Goal: Task Accomplishment & Management: Manage account settings

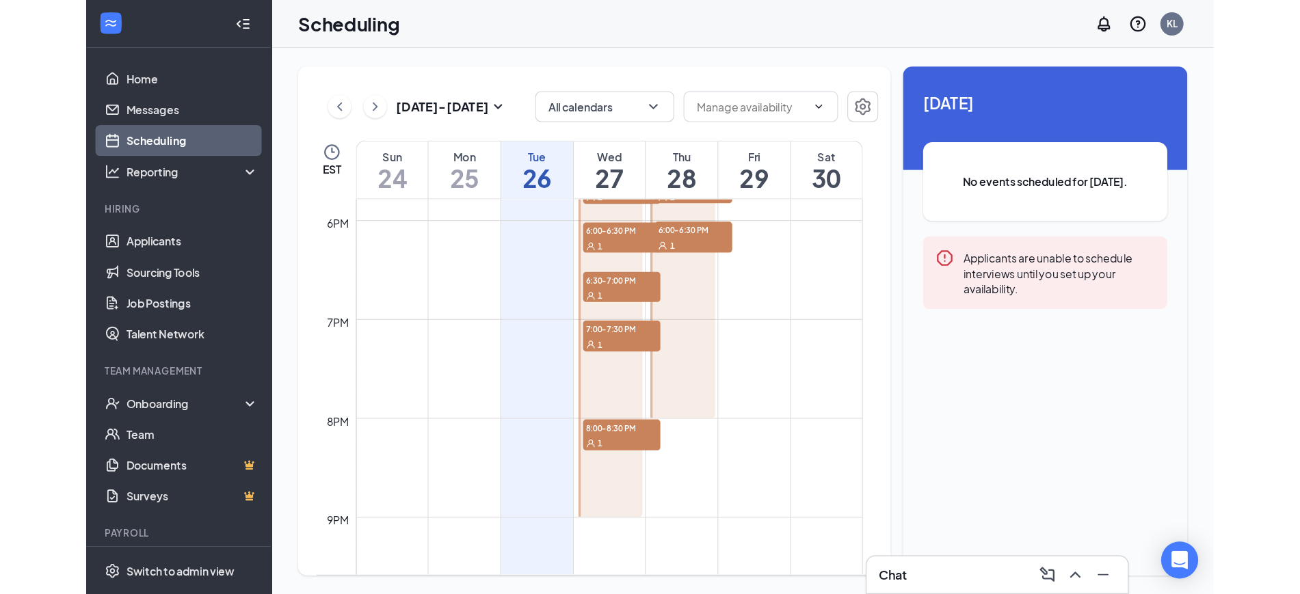
scroll to position [1527, 0]
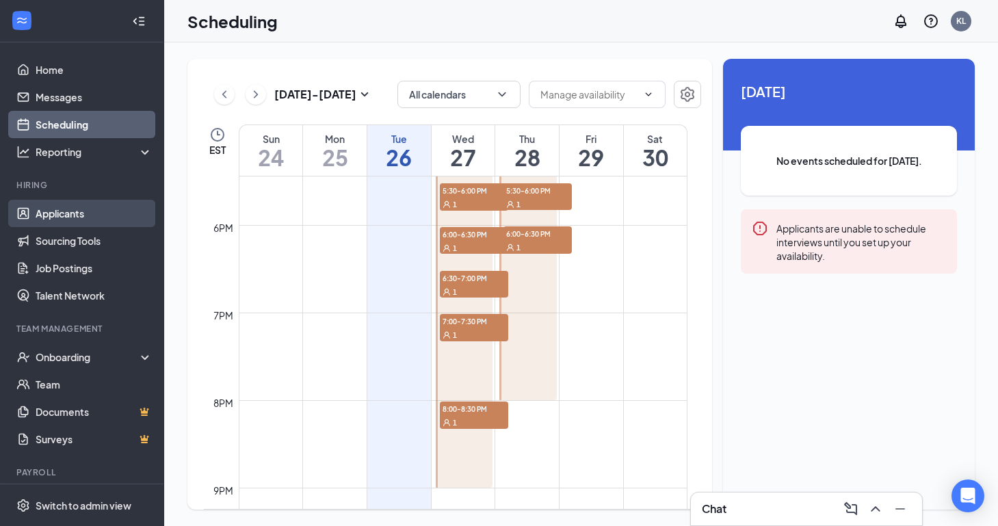
click at [36, 208] on link "Applicants" at bounding box center [94, 213] width 117 height 27
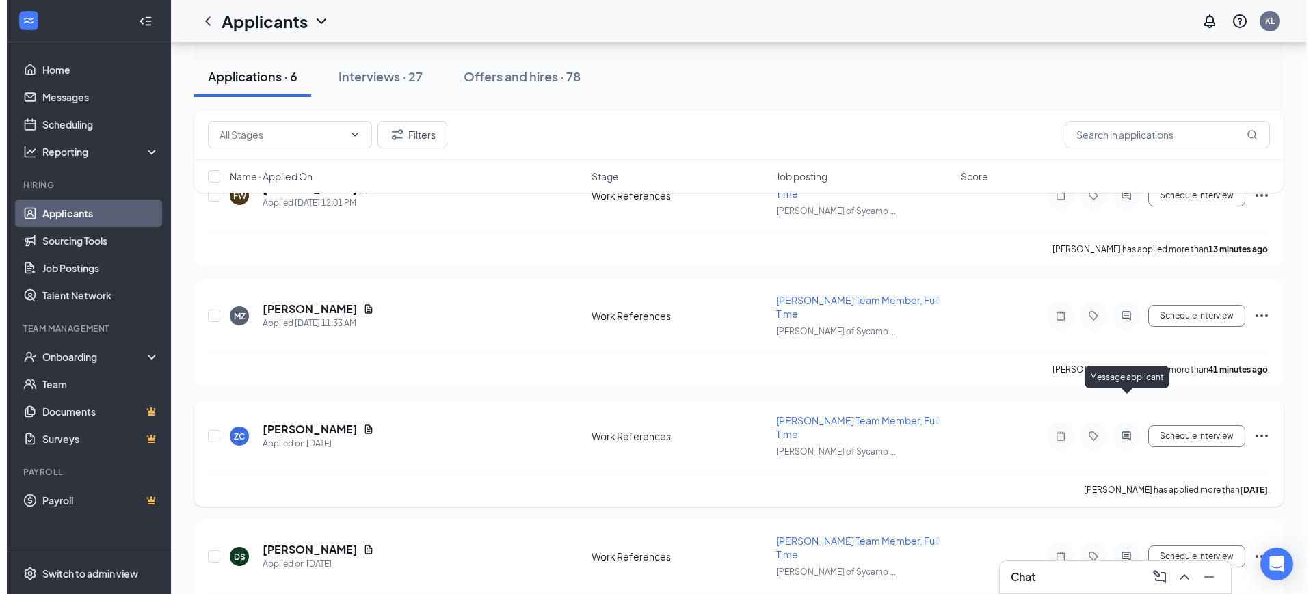
scroll to position [86, 0]
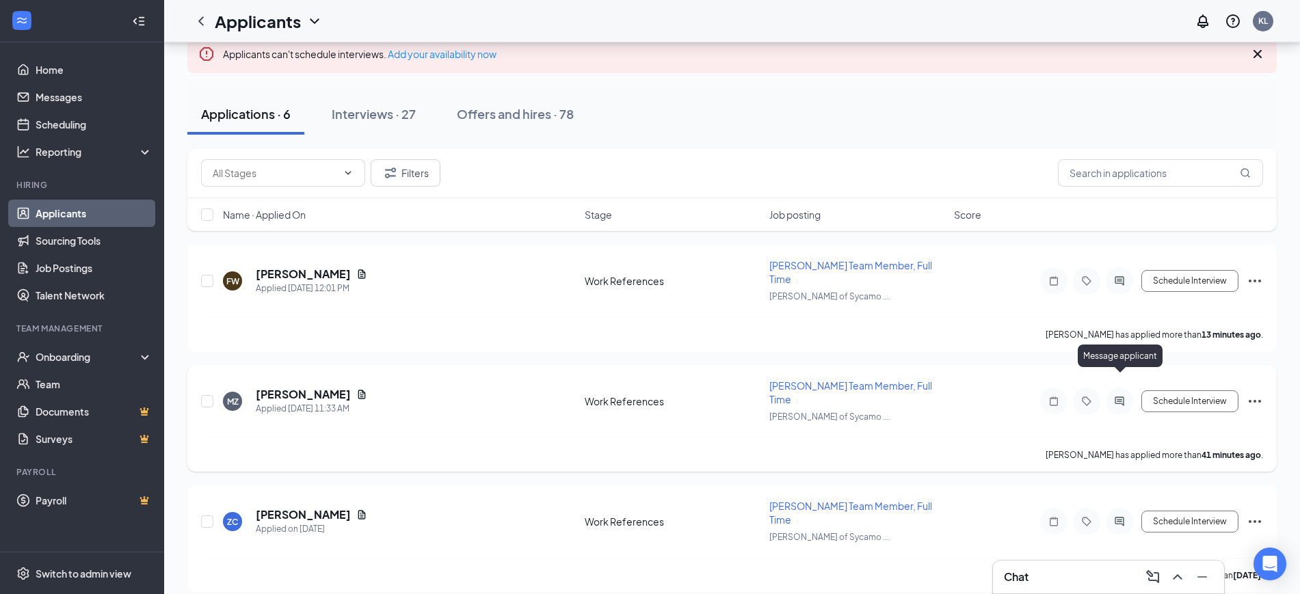
click at [997, 397] on icon "ActiveChat" at bounding box center [1119, 401] width 9 height 9
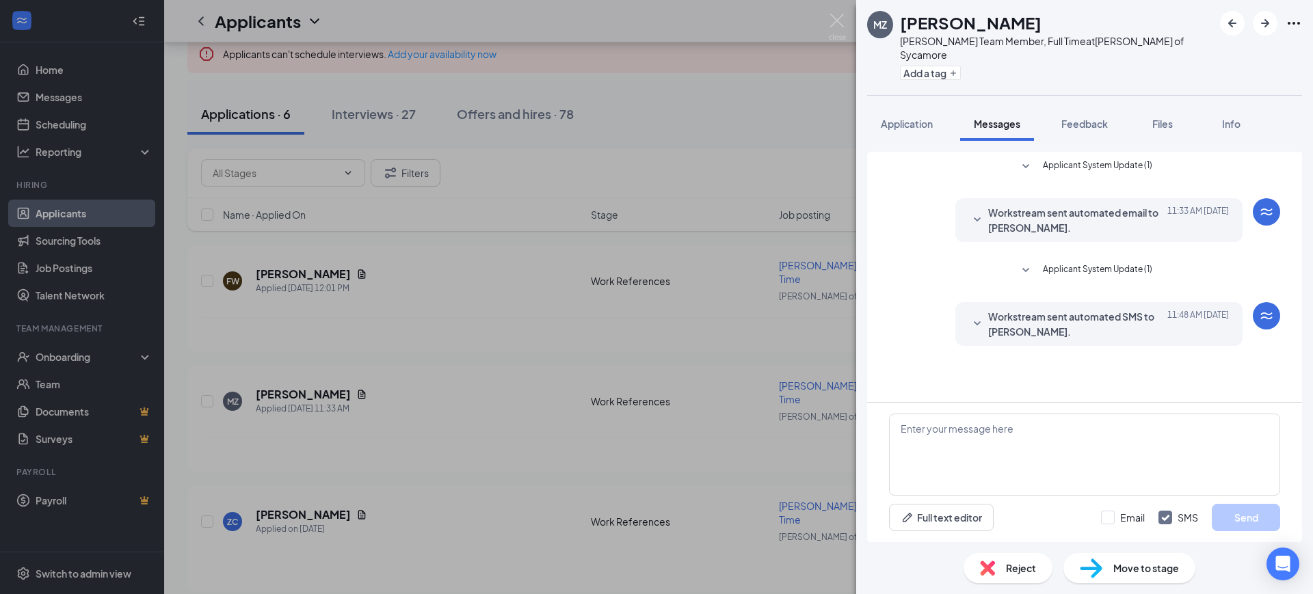
click at [997, 311] on span "Workstream sent automated SMS to [PERSON_NAME]." at bounding box center [1077, 324] width 179 height 30
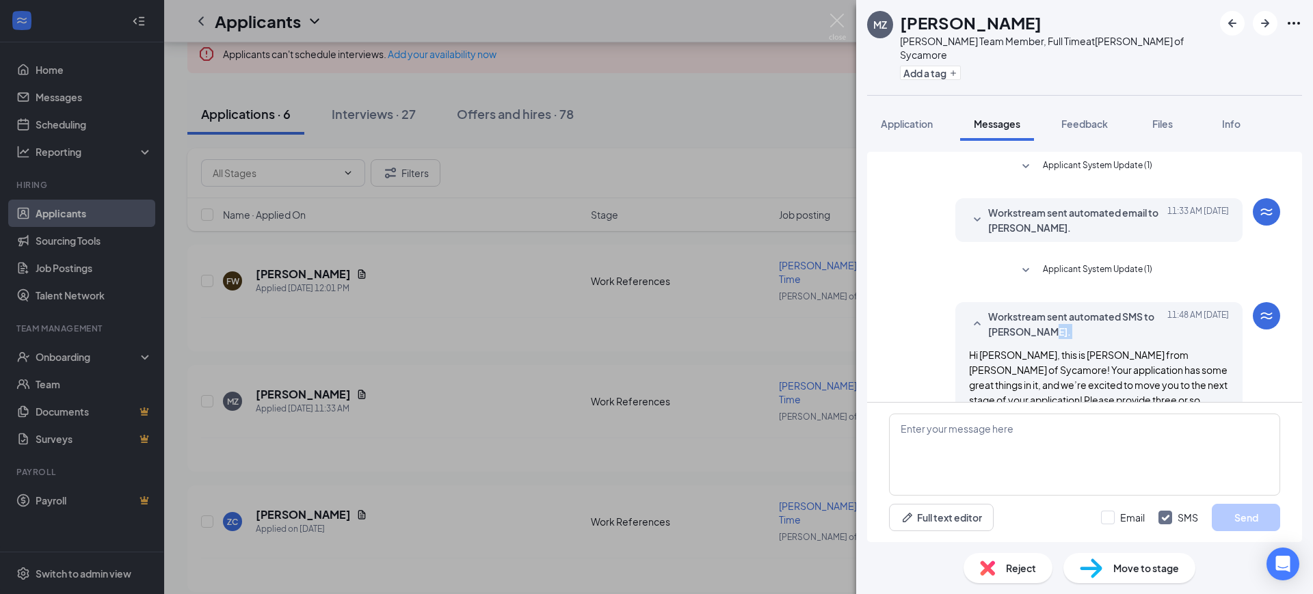
click at [997, 311] on span "Workstream sent automated SMS to [PERSON_NAME]." at bounding box center [1077, 324] width 179 height 30
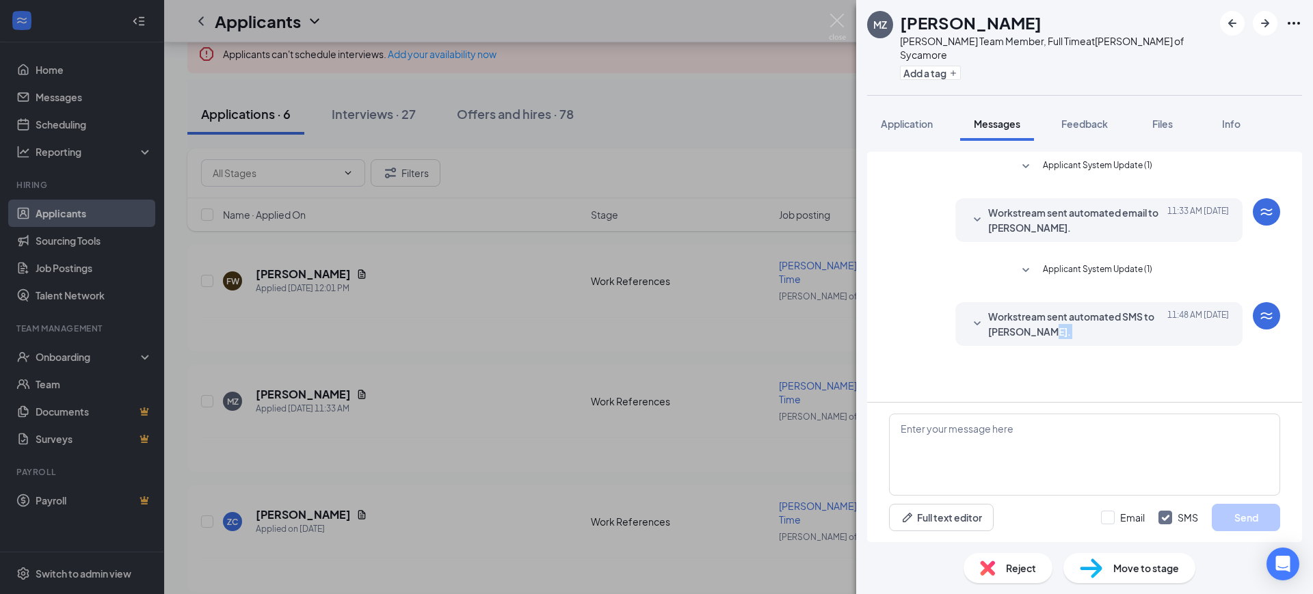
click at [997, 311] on span "Workstream sent automated SMS to [PERSON_NAME]." at bounding box center [1077, 324] width 179 height 30
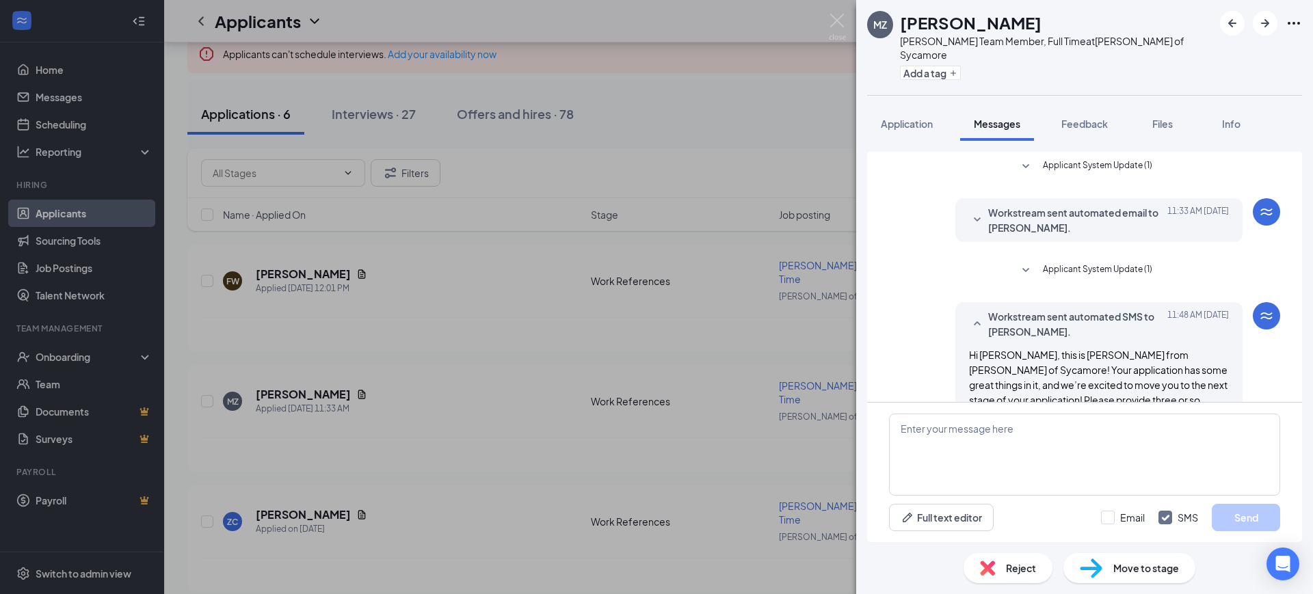
scroll to position [86, 0]
click at [826, 25] on div "MZ [PERSON_NAME] Team Member, Full Time at [PERSON_NAME] of Sycamore Add a tag …" at bounding box center [656, 297] width 1313 height 594
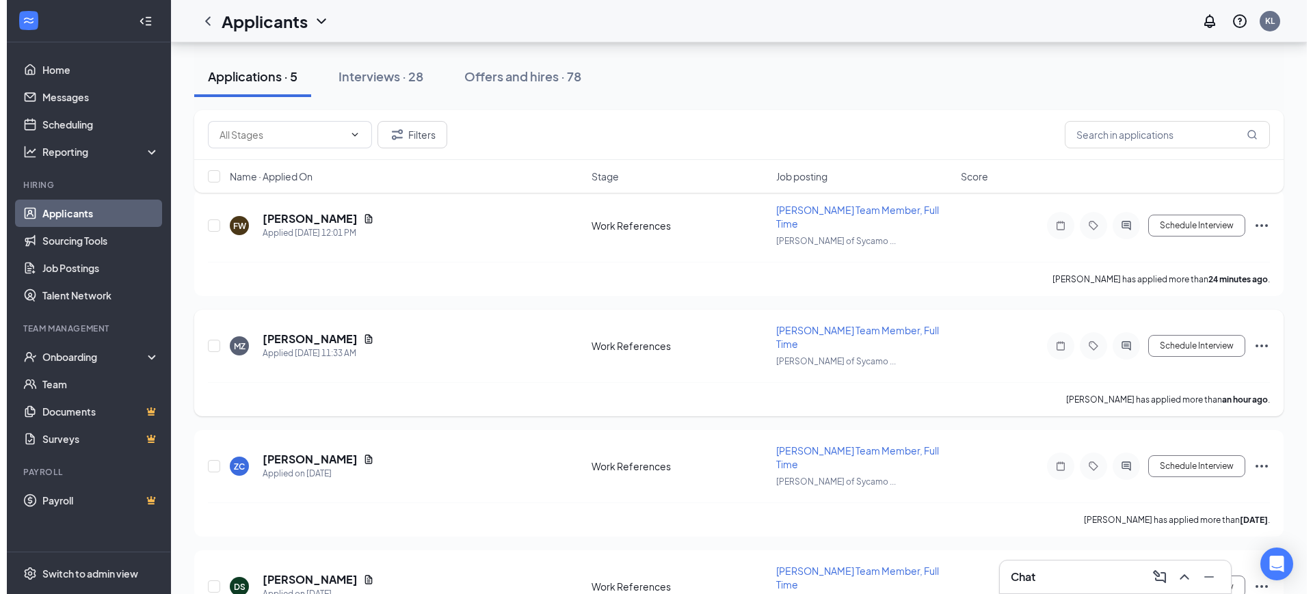
scroll to position [171, 0]
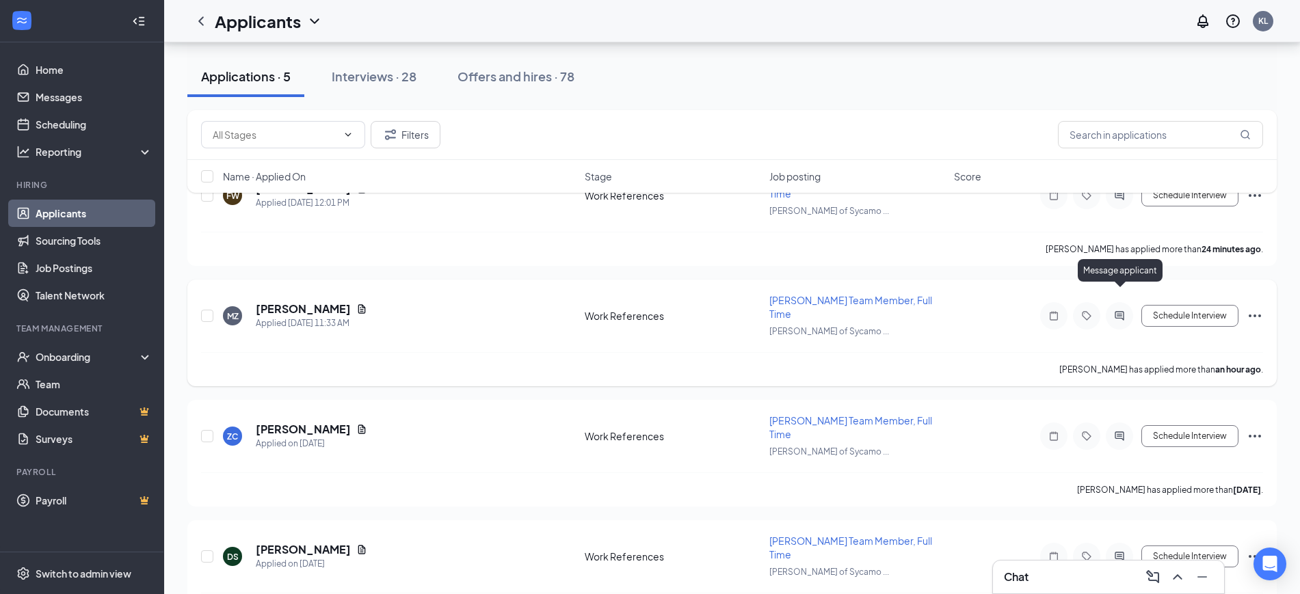
click at [997, 311] on icon "ActiveChat" at bounding box center [1120, 316] width 16 height 11
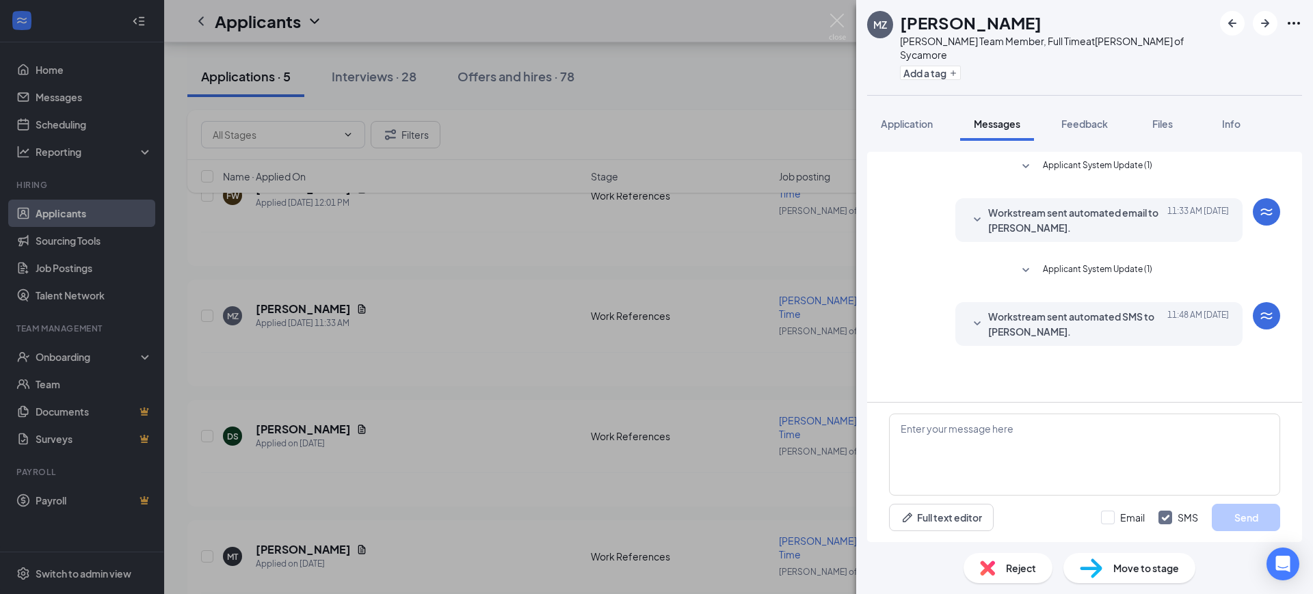
click at [997, 309] on span "Workstream sent automated SMS to [PERSON_NAME]." at bounding box center [1077, 324] width 179 height 30
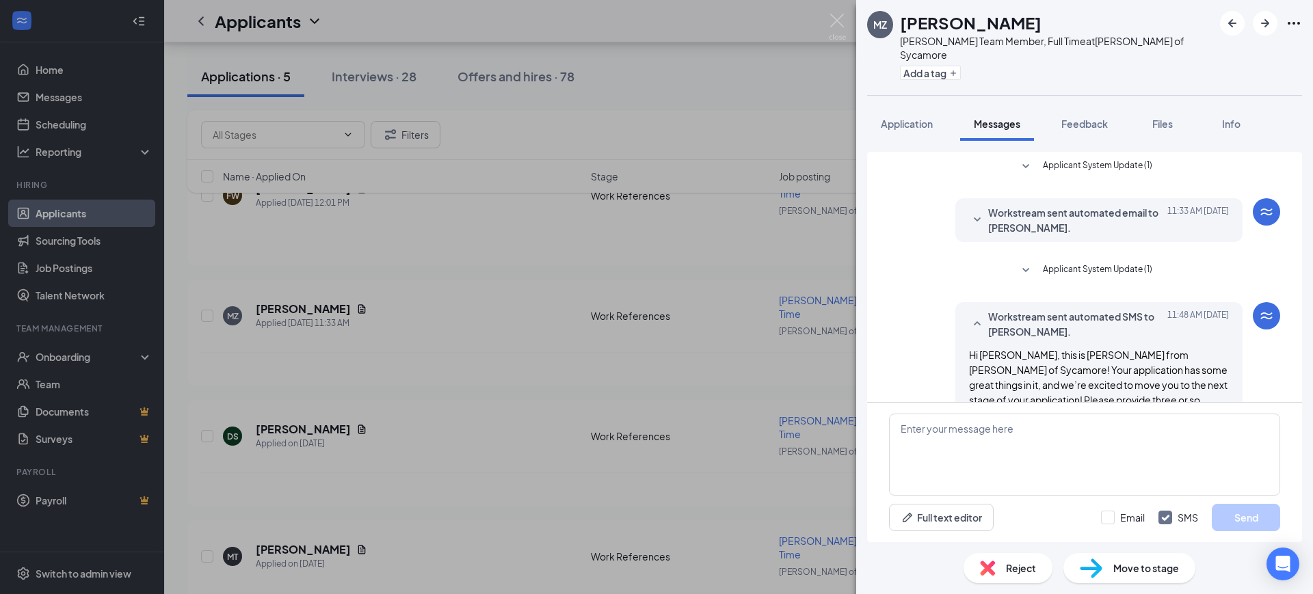
scroll to position [86, 0]
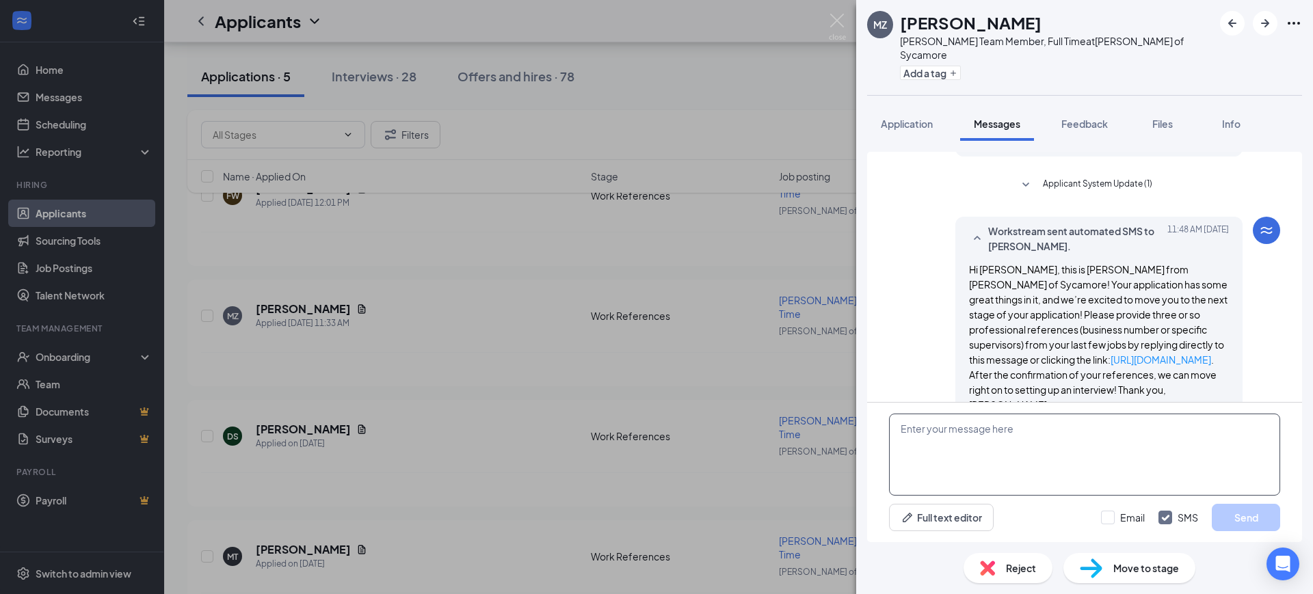
click at [997, 451] on textarea at bounding box center [1084, 455] width 391 height 82
paste textarea "Hello! This is [PERSON_NAME] with [PERSON_NAME] Sycamore! We are so excited you…"
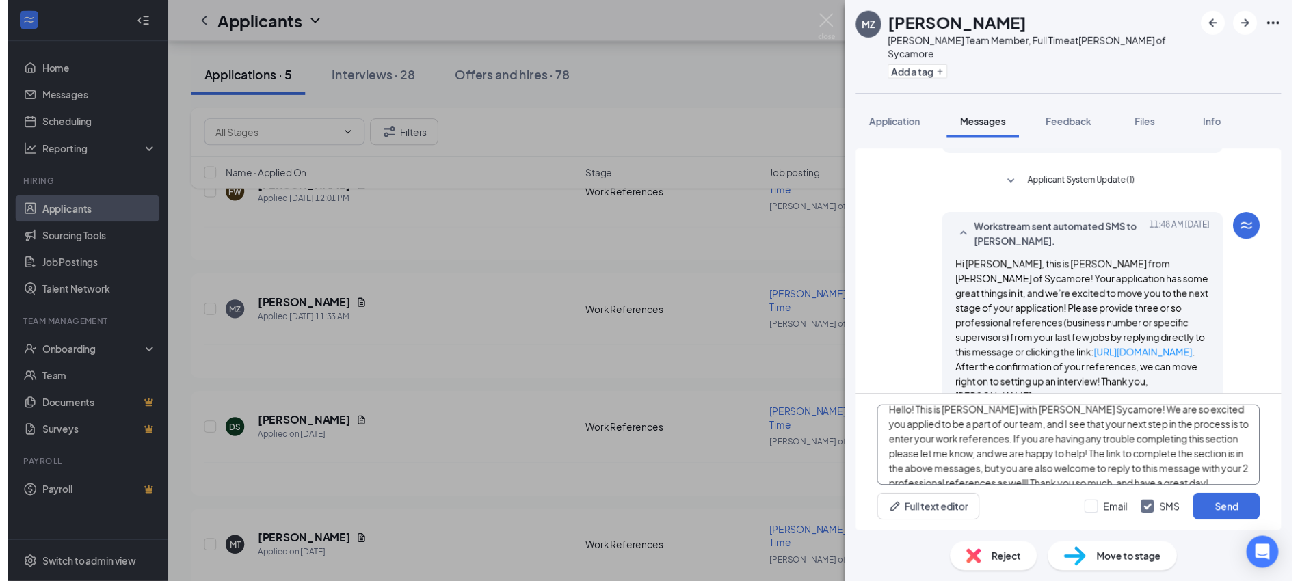
scroll to position [0, 0]
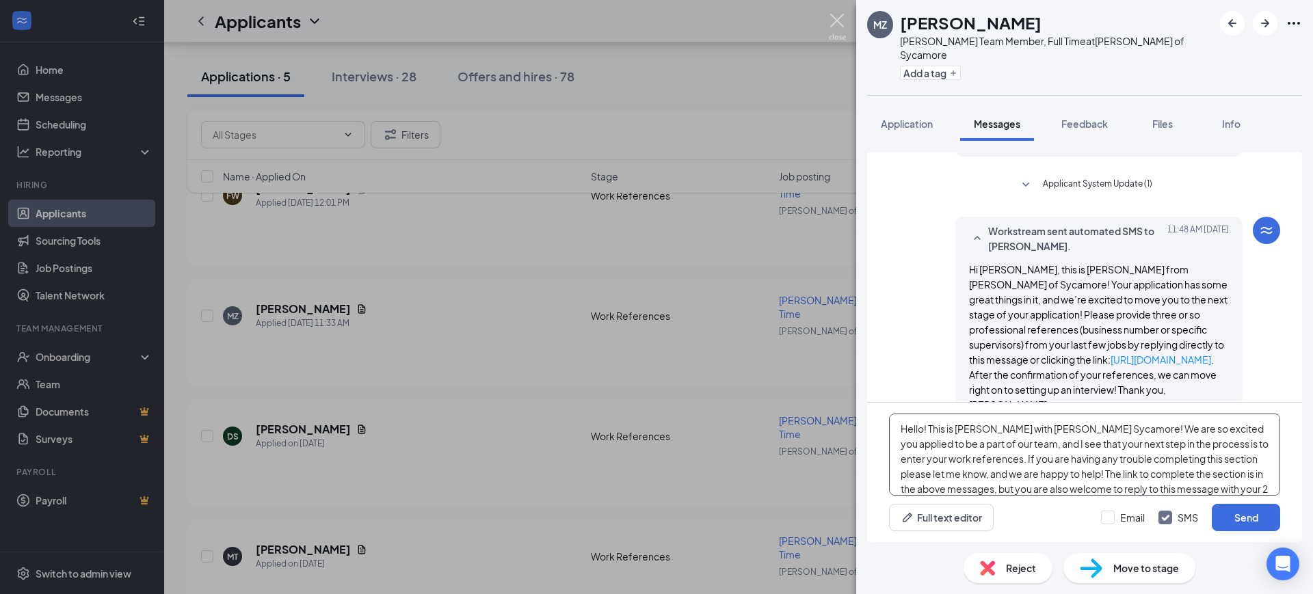
type textarea "Hello! This is [PERSON_NAME] with [PERSON_NAME] Sycamore! We are so excited you…"
click at [830, 28] on img at bounding box center [837, 27] width 17 height 27
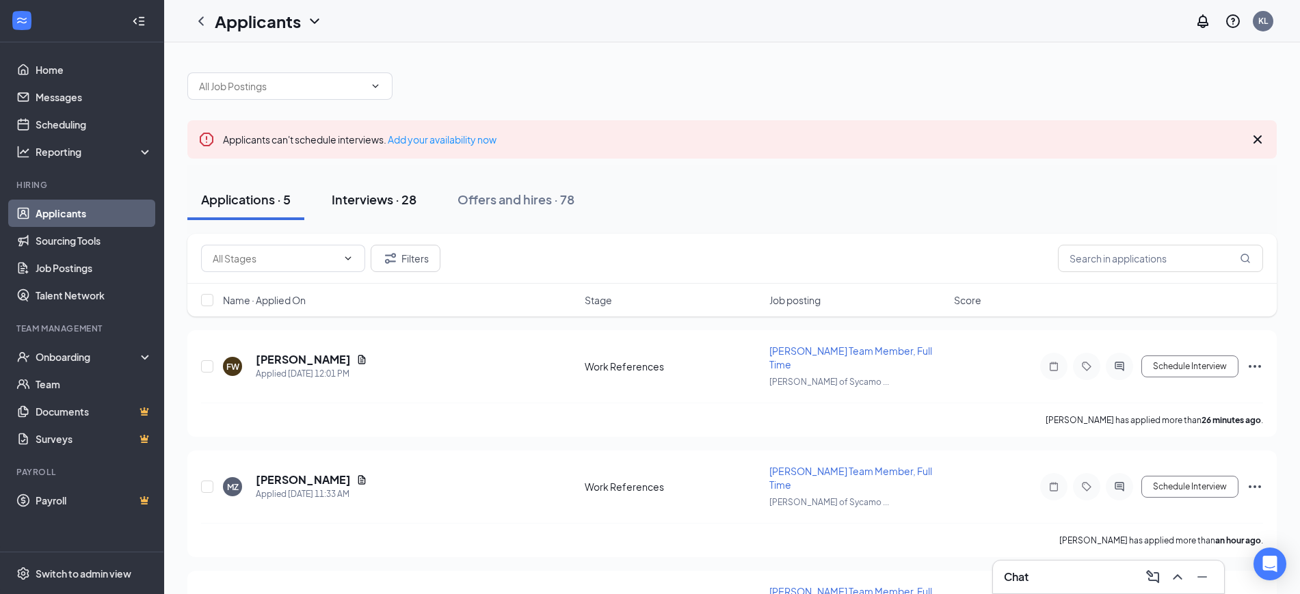
click at [389, 202] on div "Interviews · 28" at bounding box center [374, 199] width 85 height 17
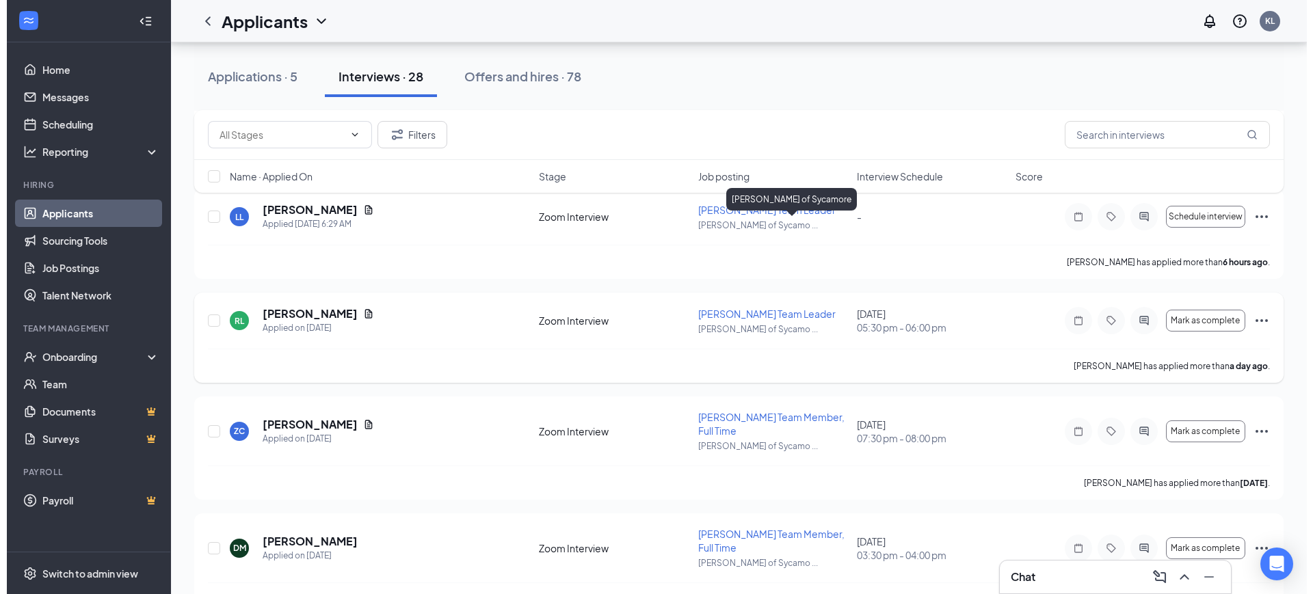
scroll to position [342, 0]
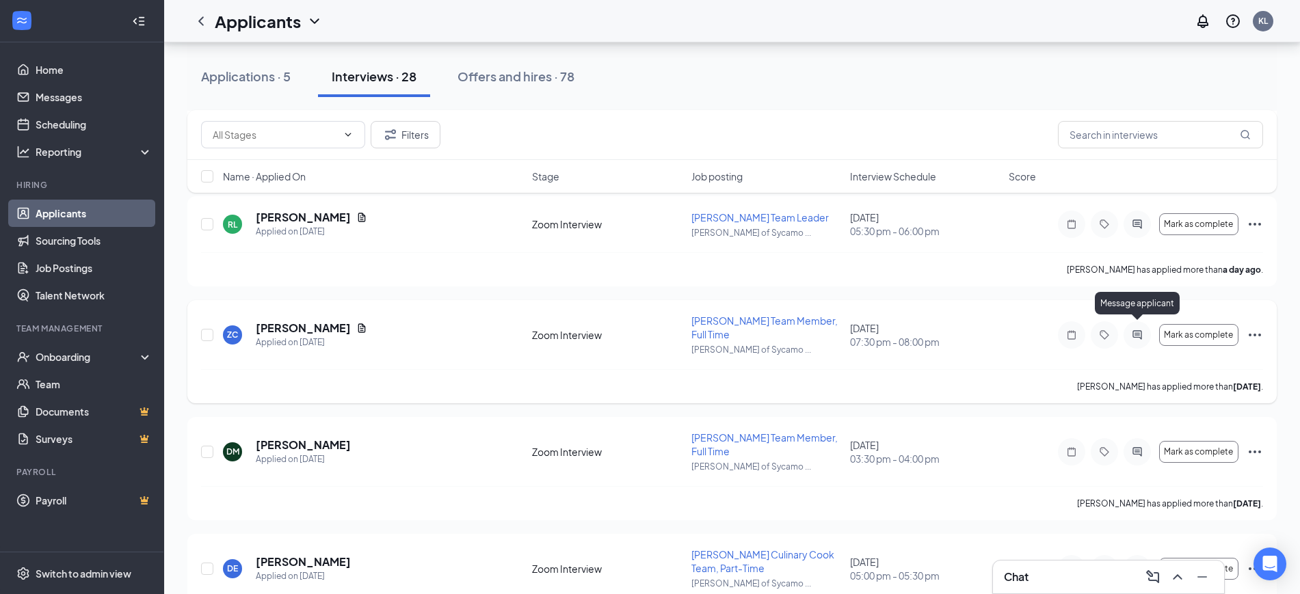
click at [997, 330] on icon "ActiveChat" at bounding box center [1137, 335] width 16 height 11
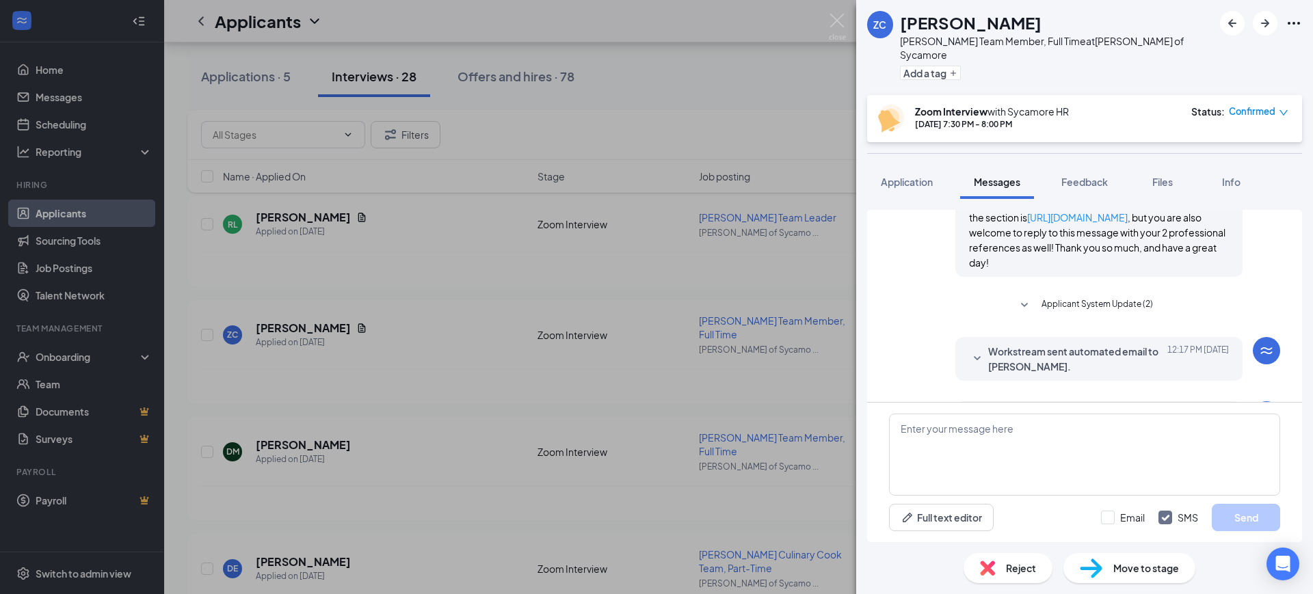
scroll to position [514, 0]
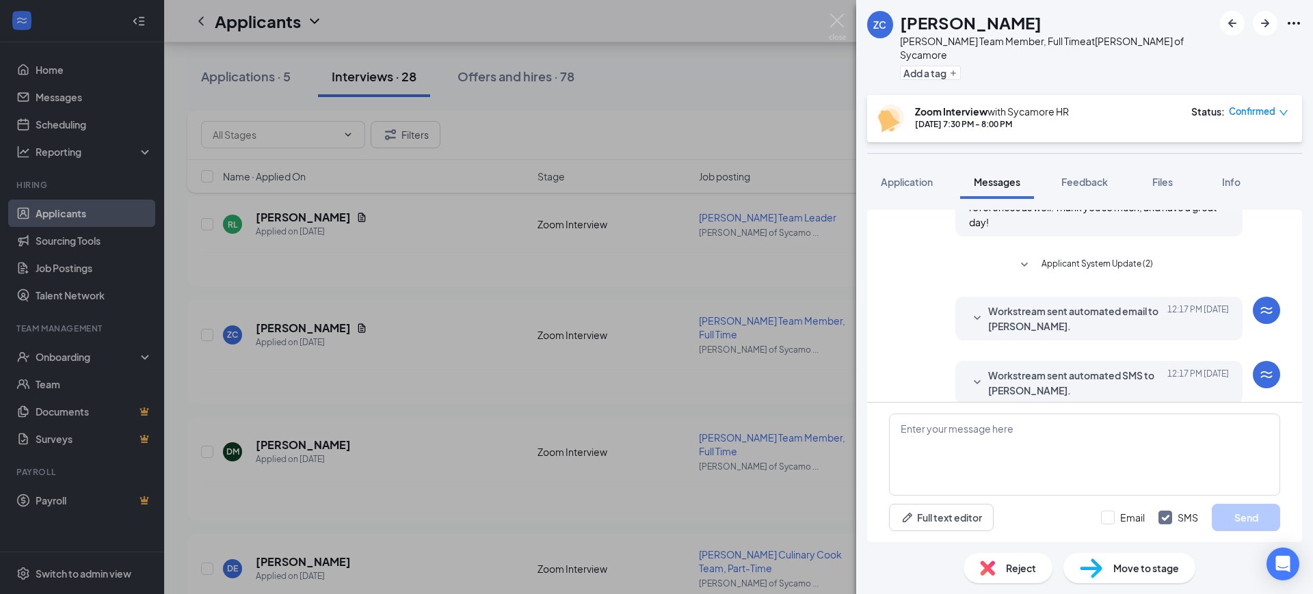
click at [997, 304] on span "Workstream sent automated email to [PERSON_NAME]." at bounding box center [1077, 319] width 179 height 30
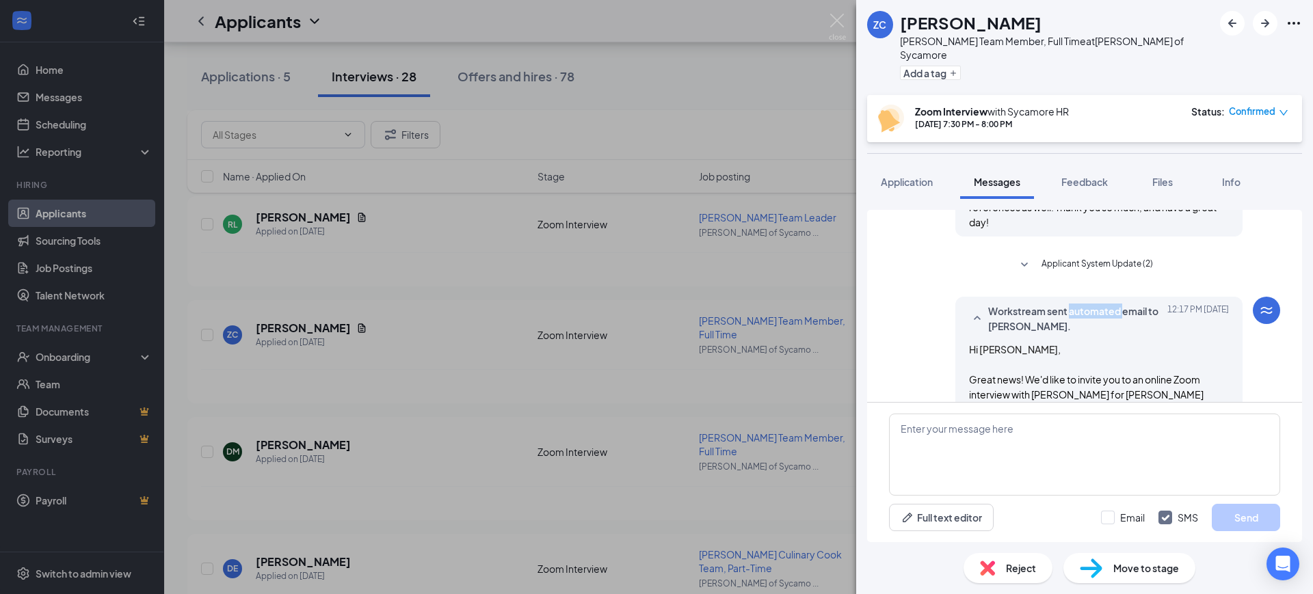
click at [997, 304] on span "Workstream sent automated email to [PERSON_NAME]." at bounding box center [1077, 319] width 179 height 30
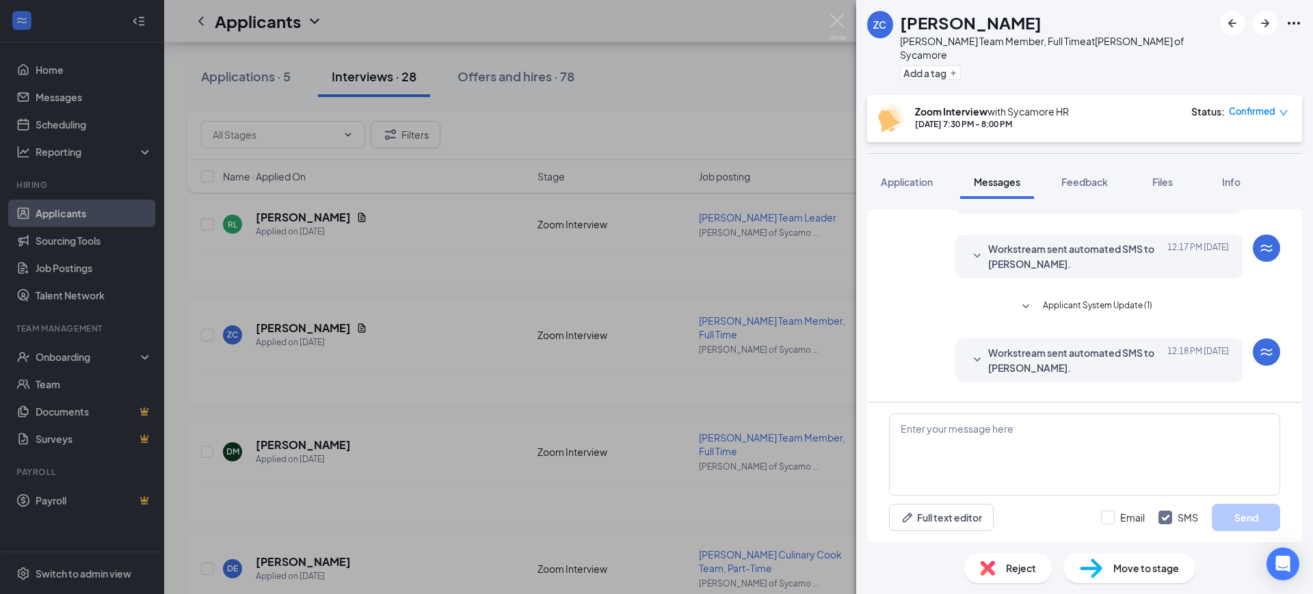
scroll to position [1039, 0]
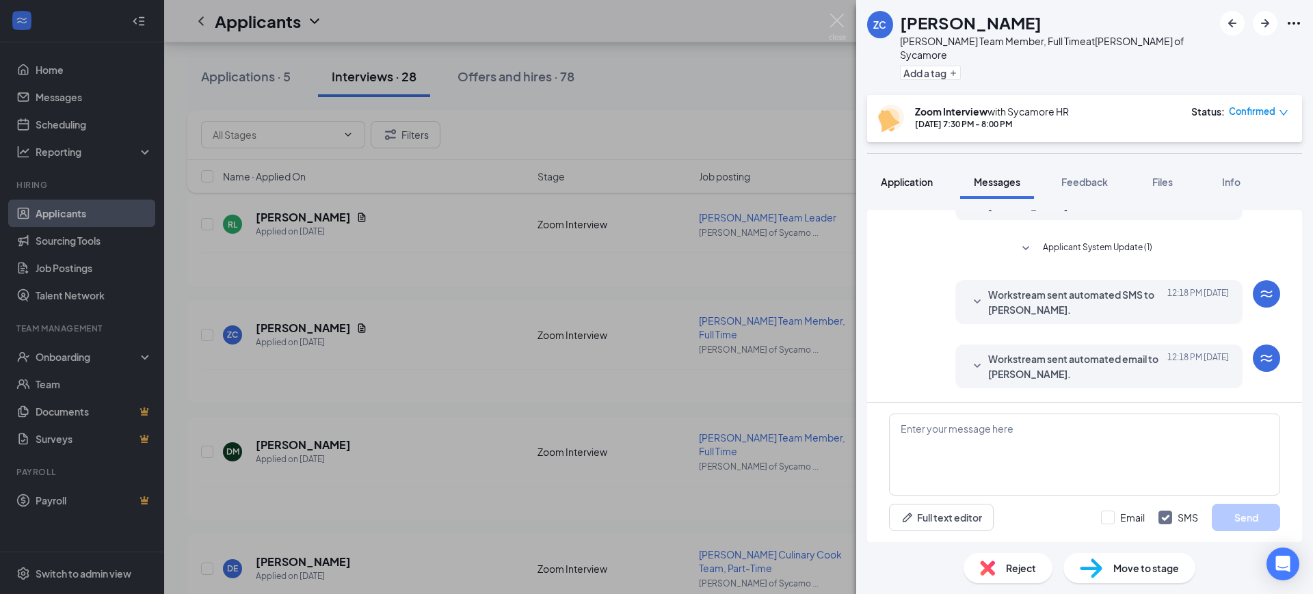
click at [910, 176] on span "Application" at bounding box center [907, 182] width 52 height 12
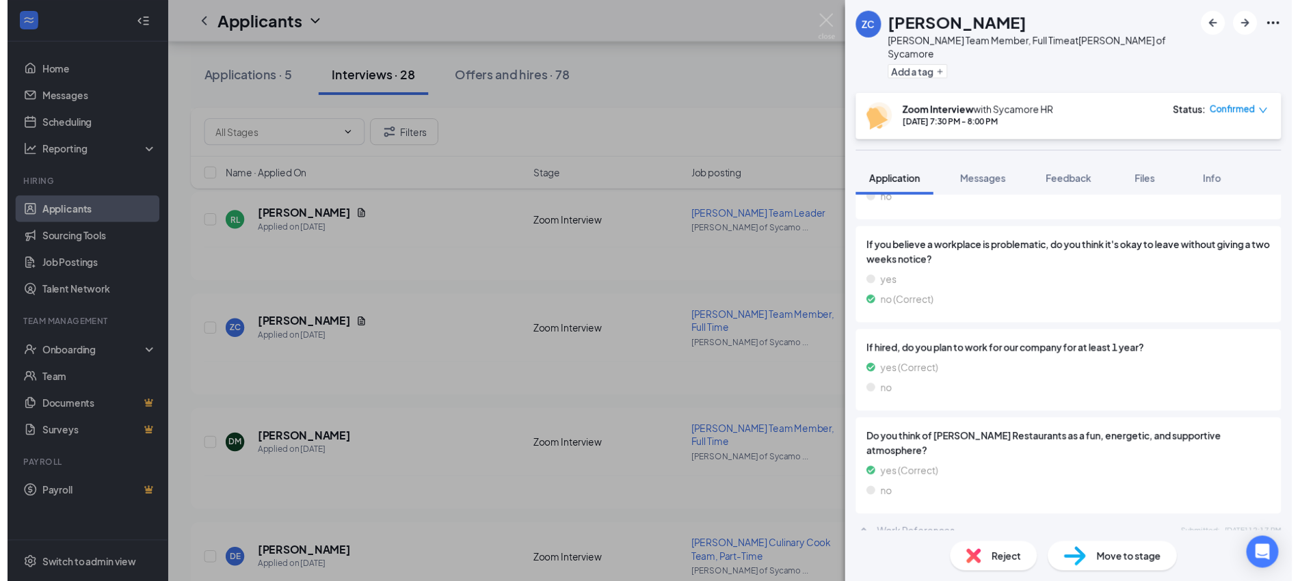
scroll to position [1632, 0]
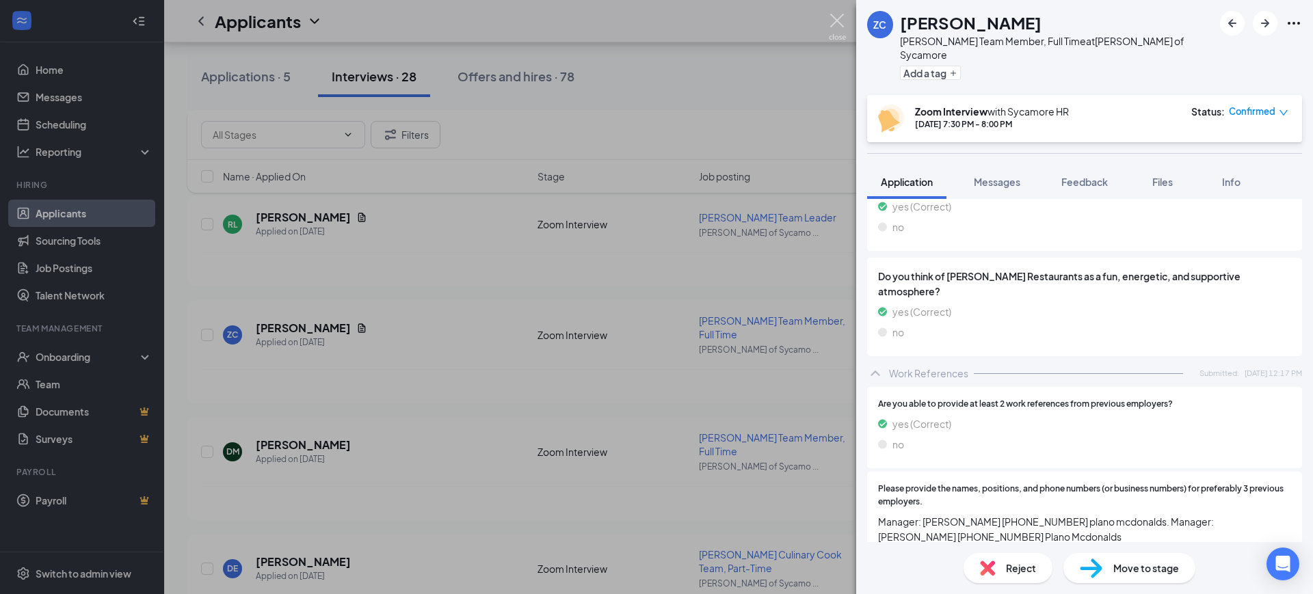
click at [841, 21] on img at bounding box center [837, 27] width 17 height 27
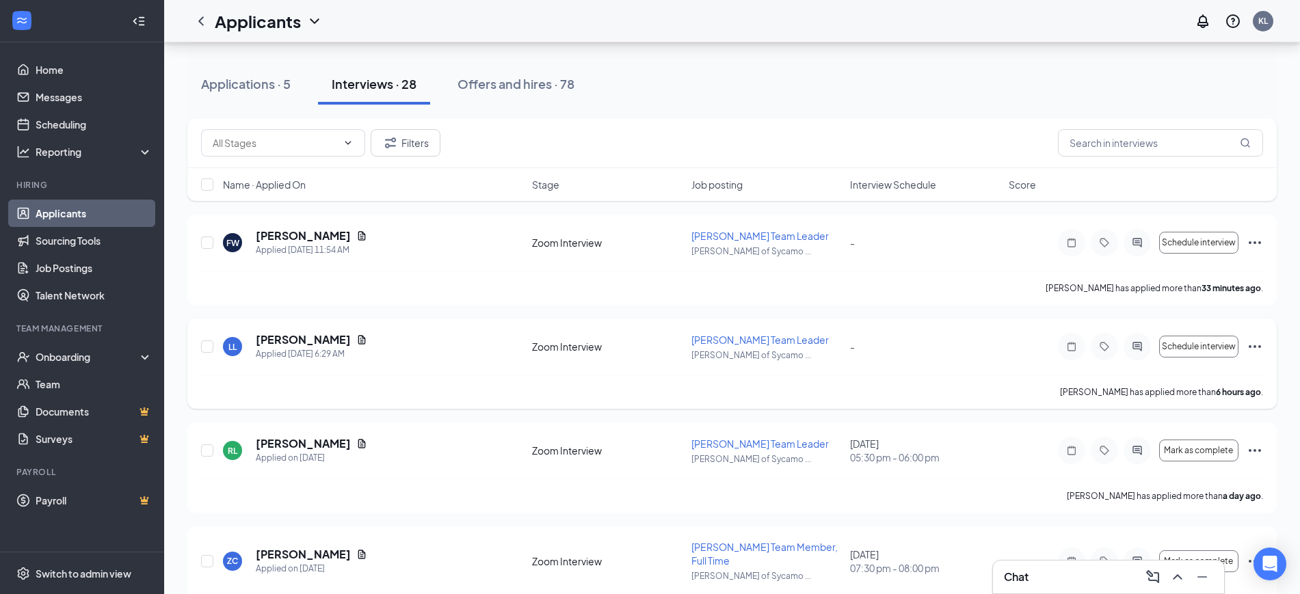
scroll to position [86, 0]
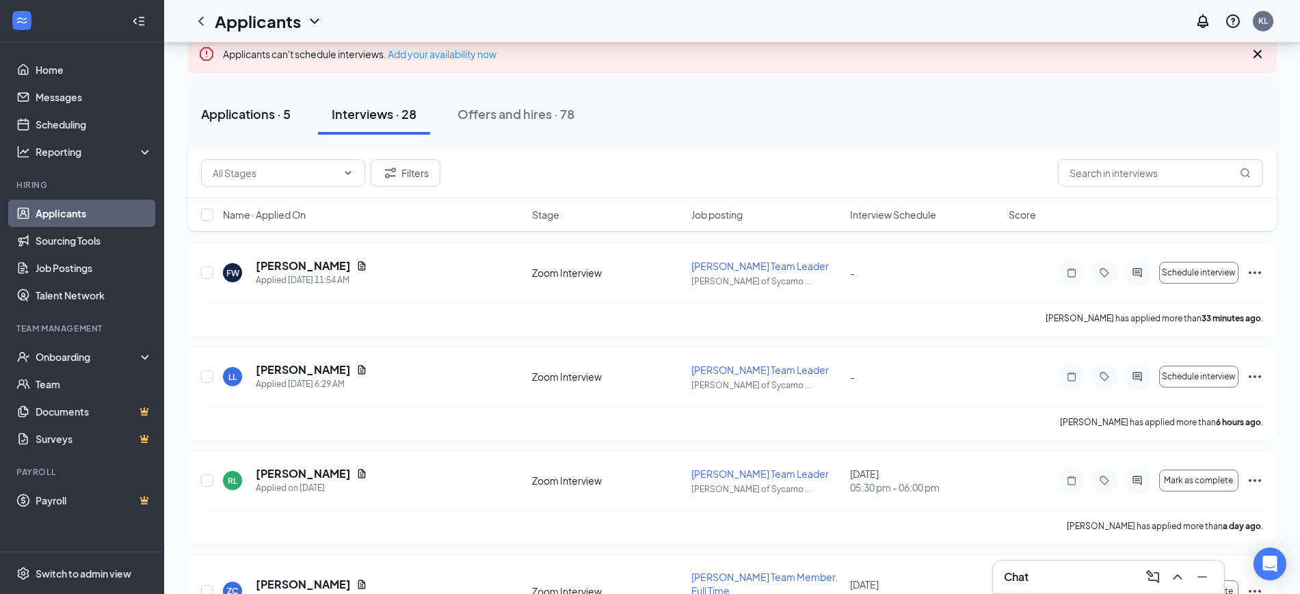
click at [262, 118] on div "Applications · 5" at bounding box center [246, 113] width 90 height 17
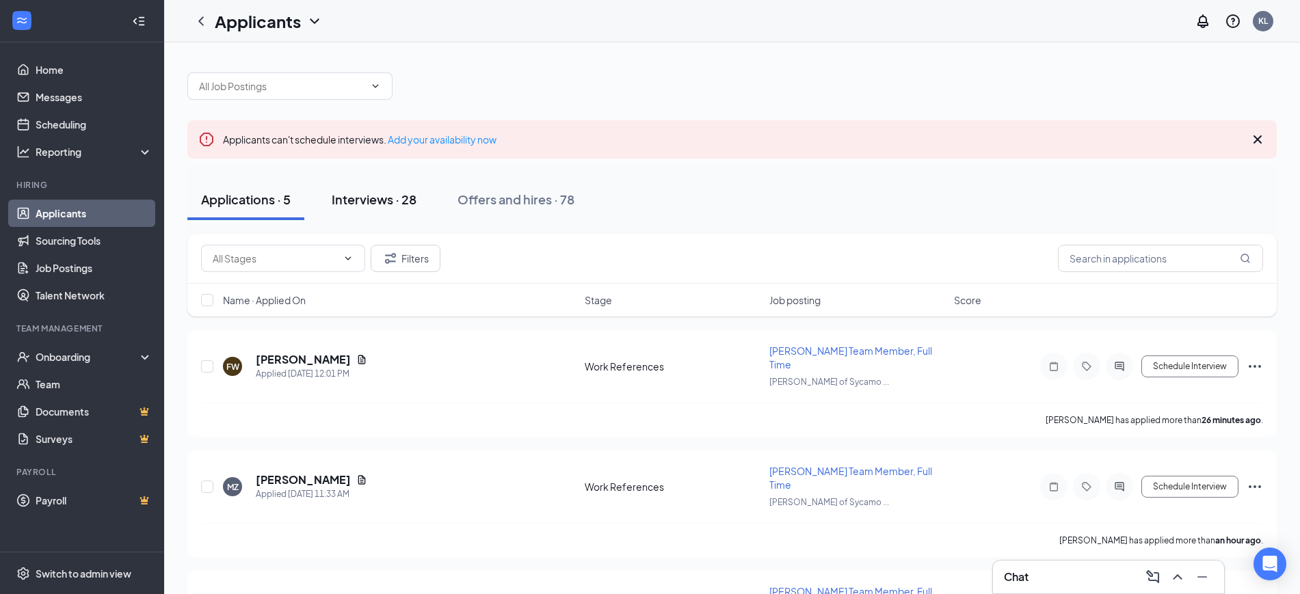
click at [388, 202] on div "Interviews · 28" at bounding box center [374, 199] width 85 height 17
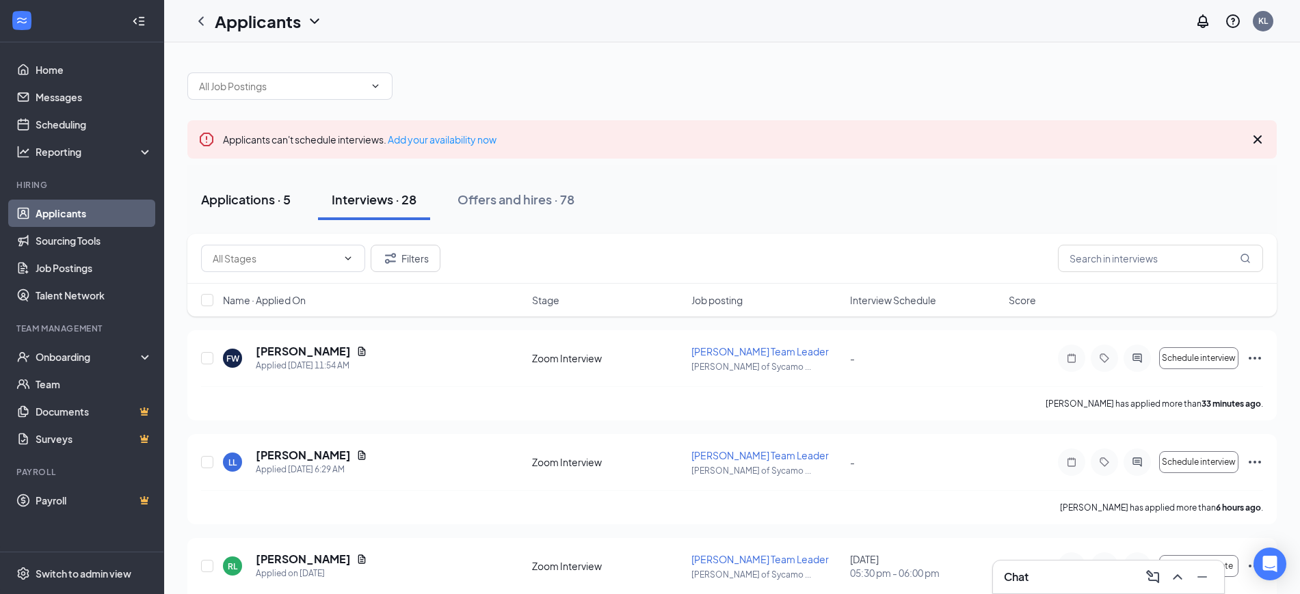
click at [253, 201] on div "Applications · 5" at bounding box center [246, 199] width 90 height 17
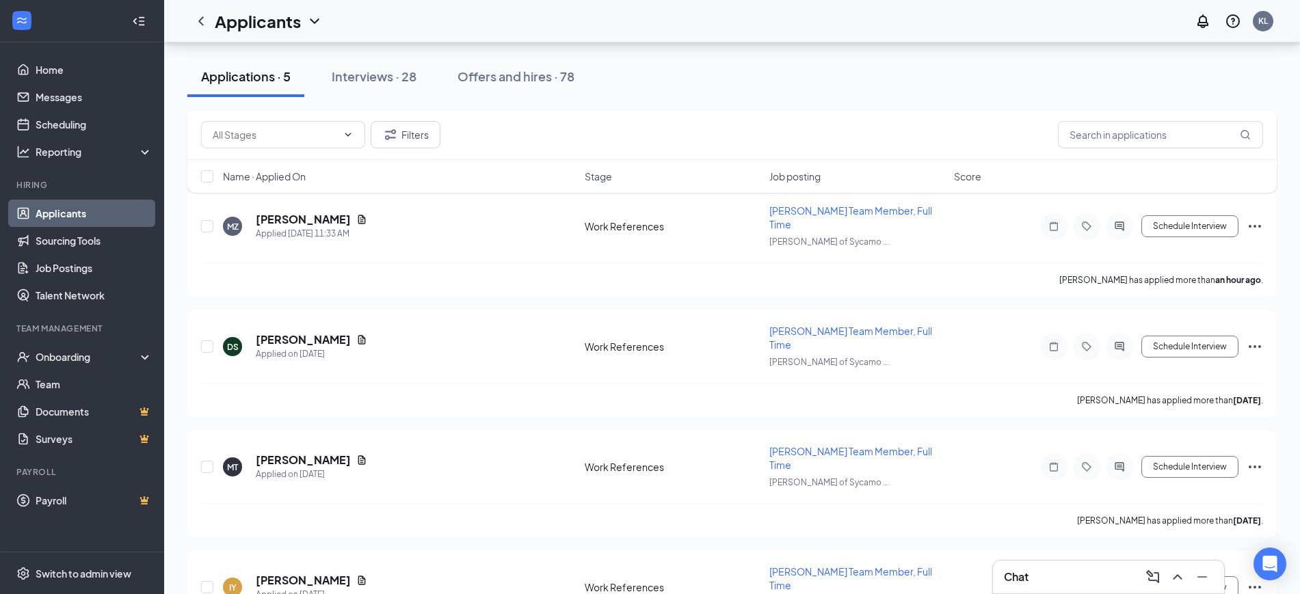
scroll to position [101, 0]
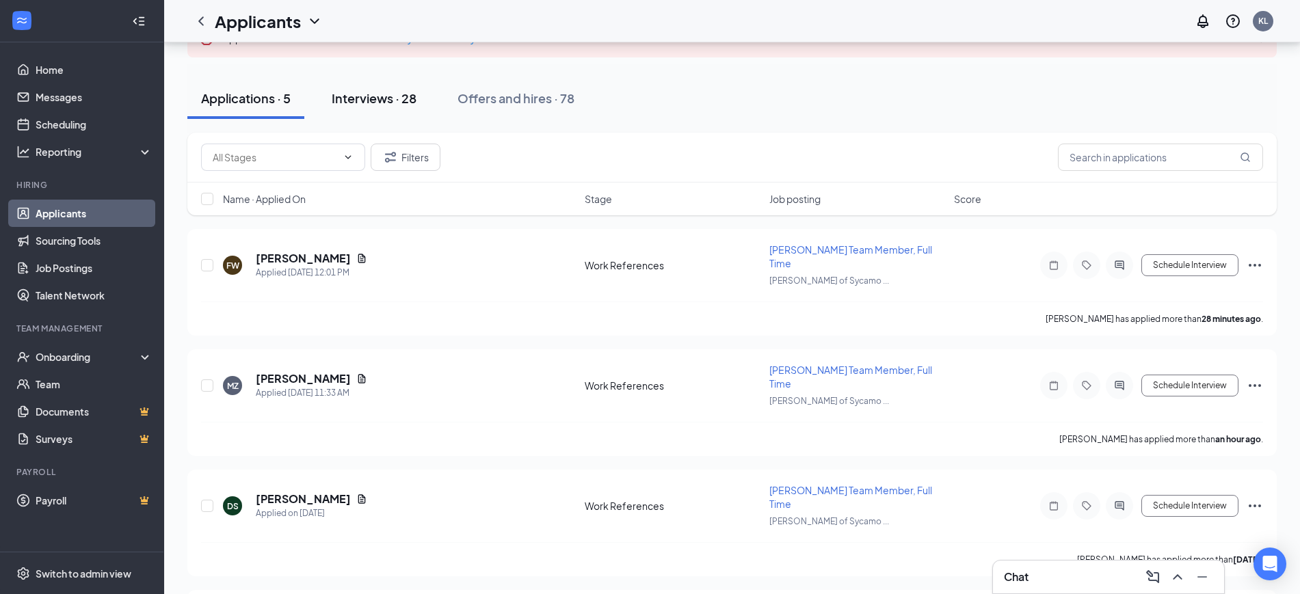
click at [384, 101] on div "Interviews · 28" at bounding box center [374, 98] width 85 height 17
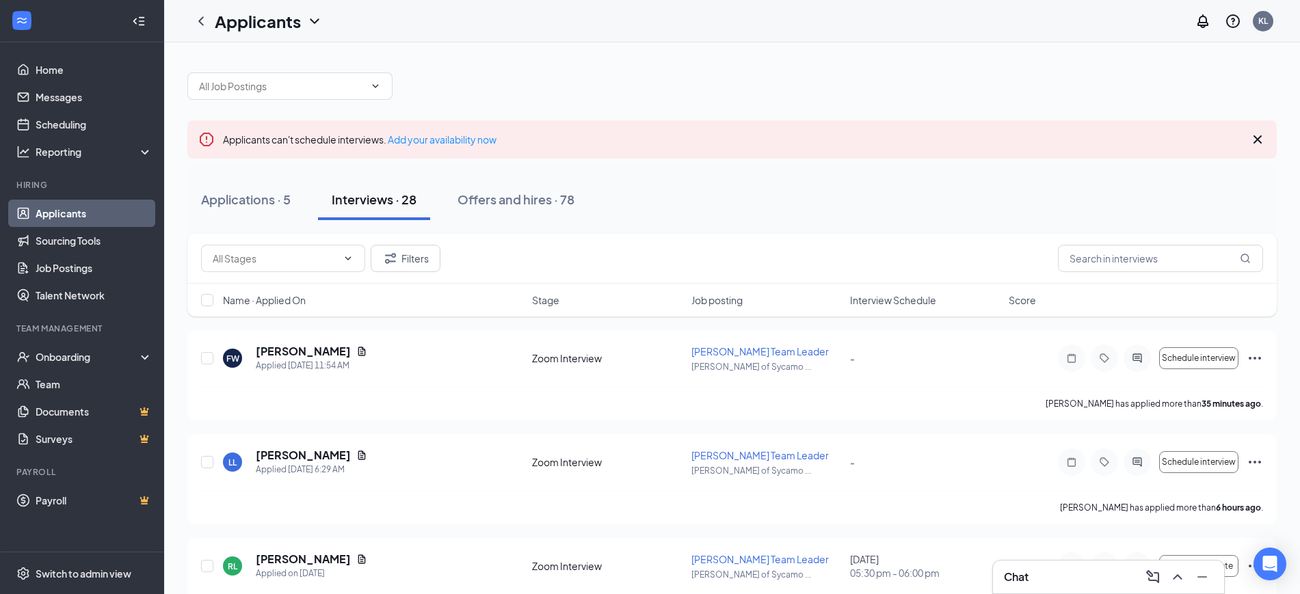
click at [942, 305] on div "Interview Schedule" at bounding box center [925, 300] width 150 height 14
click at [954, 299] on icon "ArrowDown" at bounding box center [946, 300] width 16 height 16
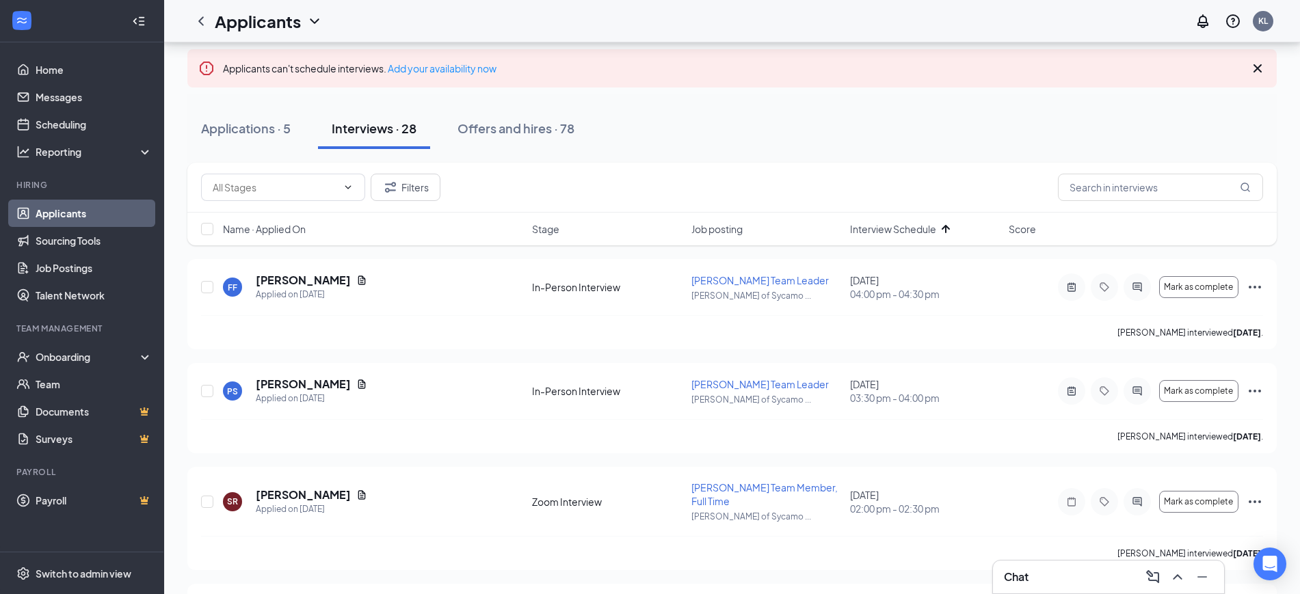
scroll to position [171, 0]
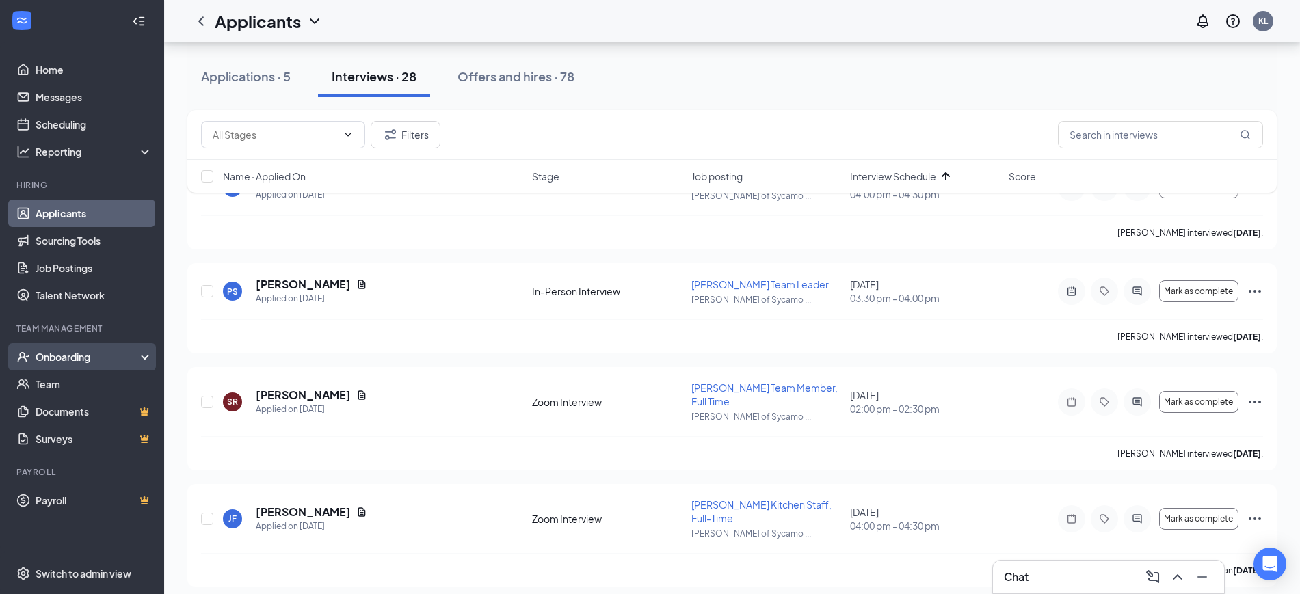
click at [59, 356] on div "Onboarding" at bounding box center [88, 357] width 105 height 14
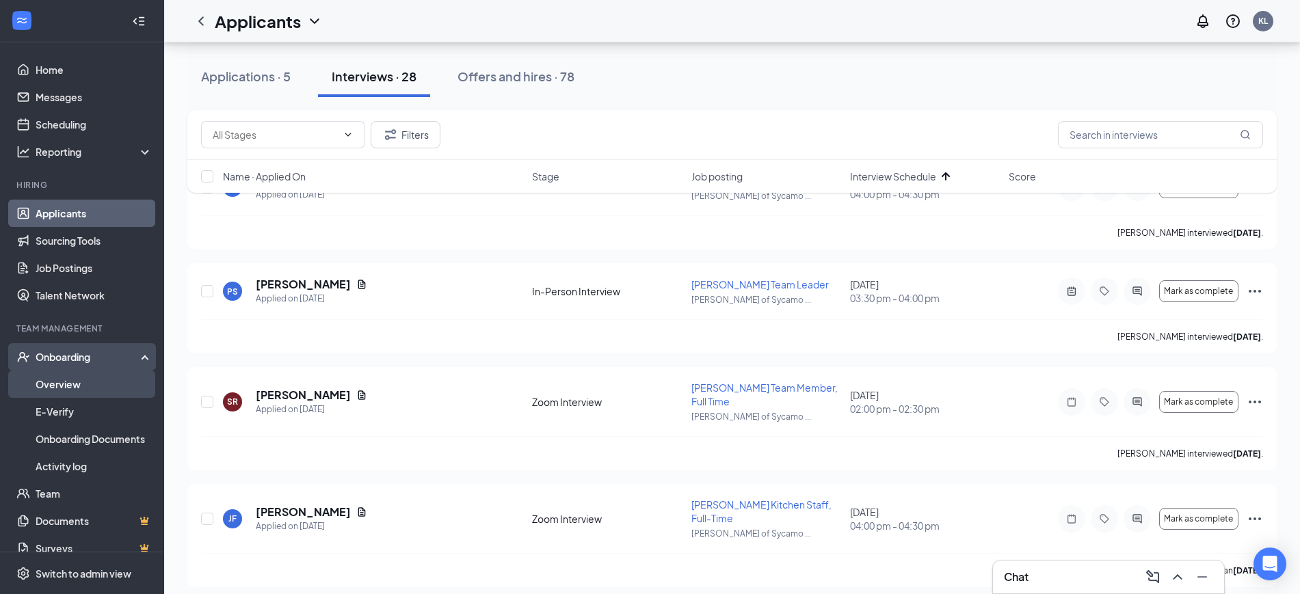
click at [62, 386] on link "Overview" at bounding box center [94, 384] width 117 height 27
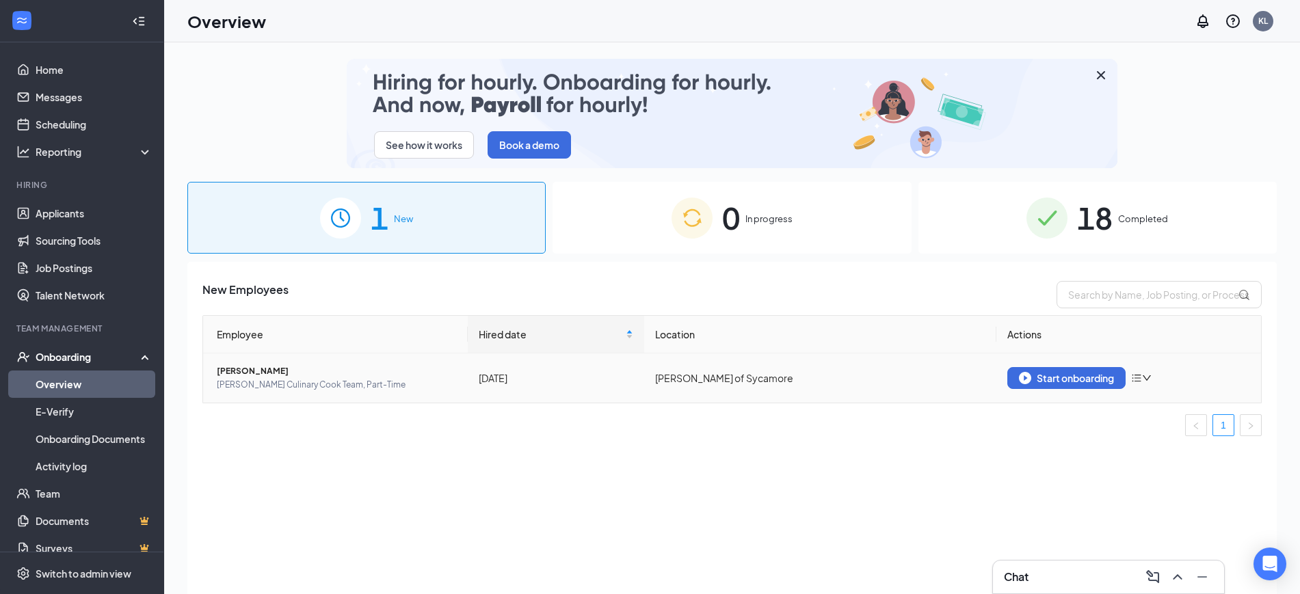
click at [241, 373] on span "[PERSON_NAME]" at bounding box center [337, 372] width 240 height 14
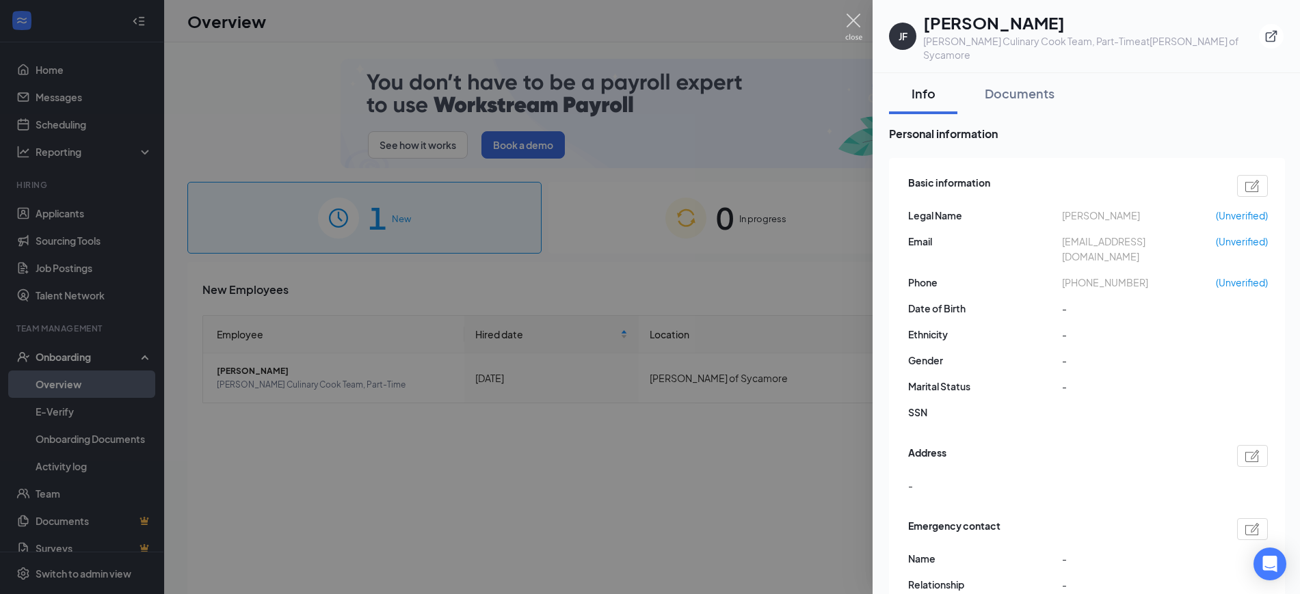
click at [851, 17] on img at bounding box center [853, 27] width 17 height 27
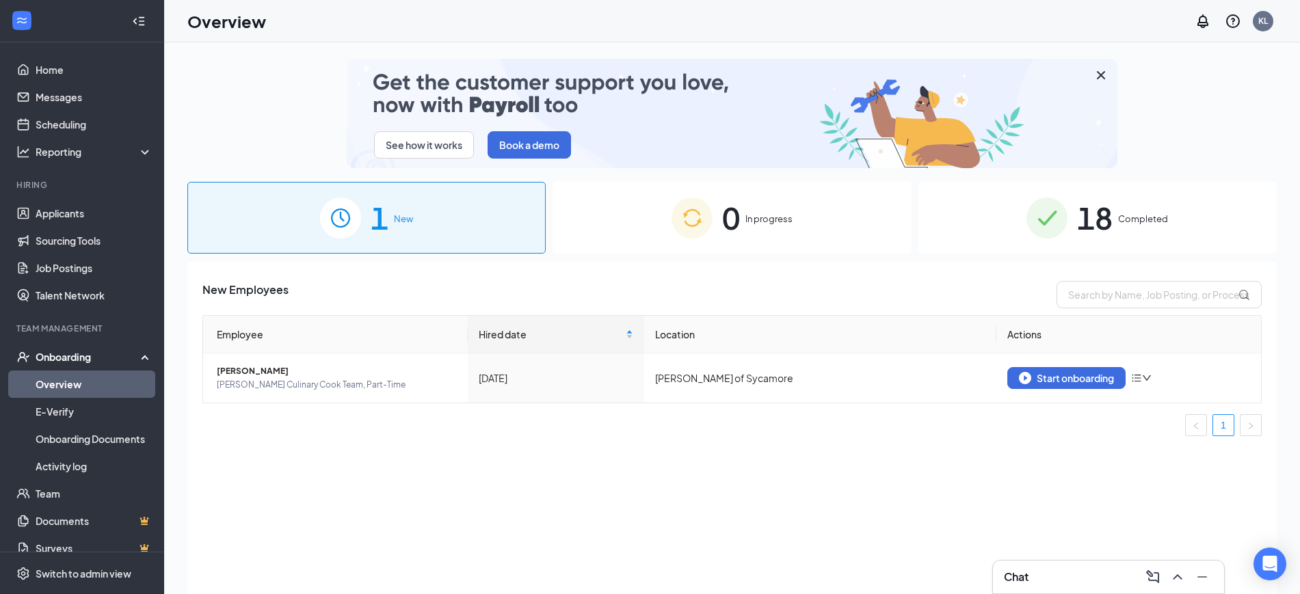
click at [997, 525] on div "Chat" at bounding box center [1108, 577] width 209 height 22
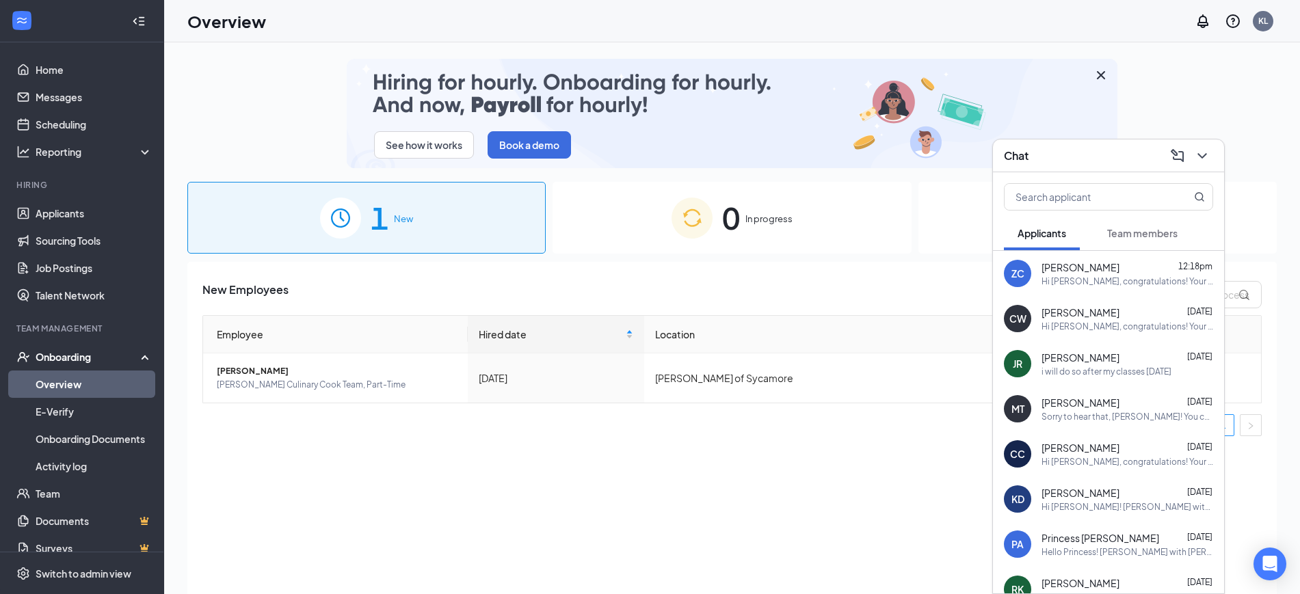
click at [997, 225] on button "Team members" at bounding box center [1143, 233] width 98 height 34
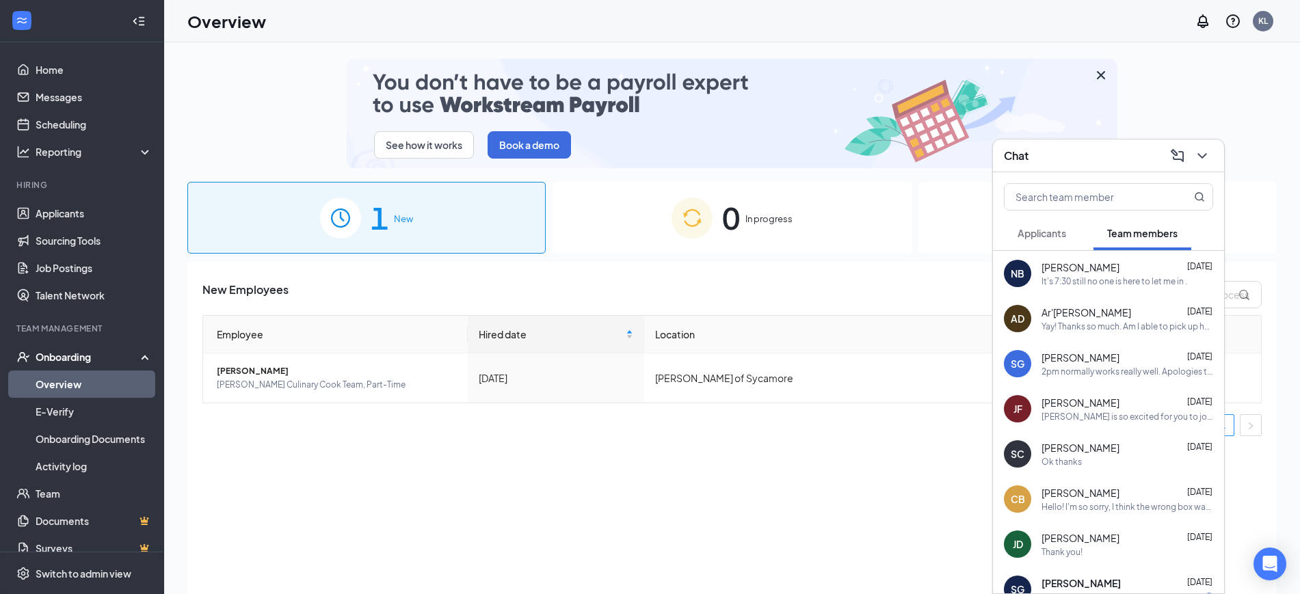
click at [997, 406] on span "[PERSON_NAME]" at bounding box center [1081, 403] width 78 height 14
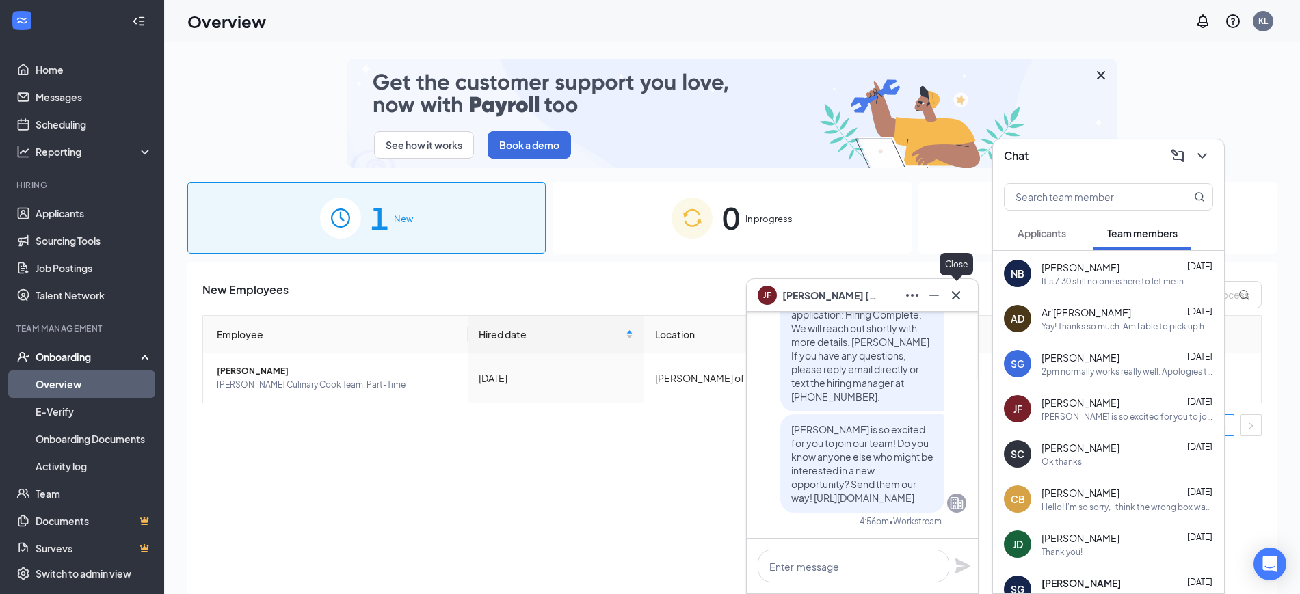
click at [960, 298] on icon "Cross" at bounding box center [956, 295] width 8 height 8
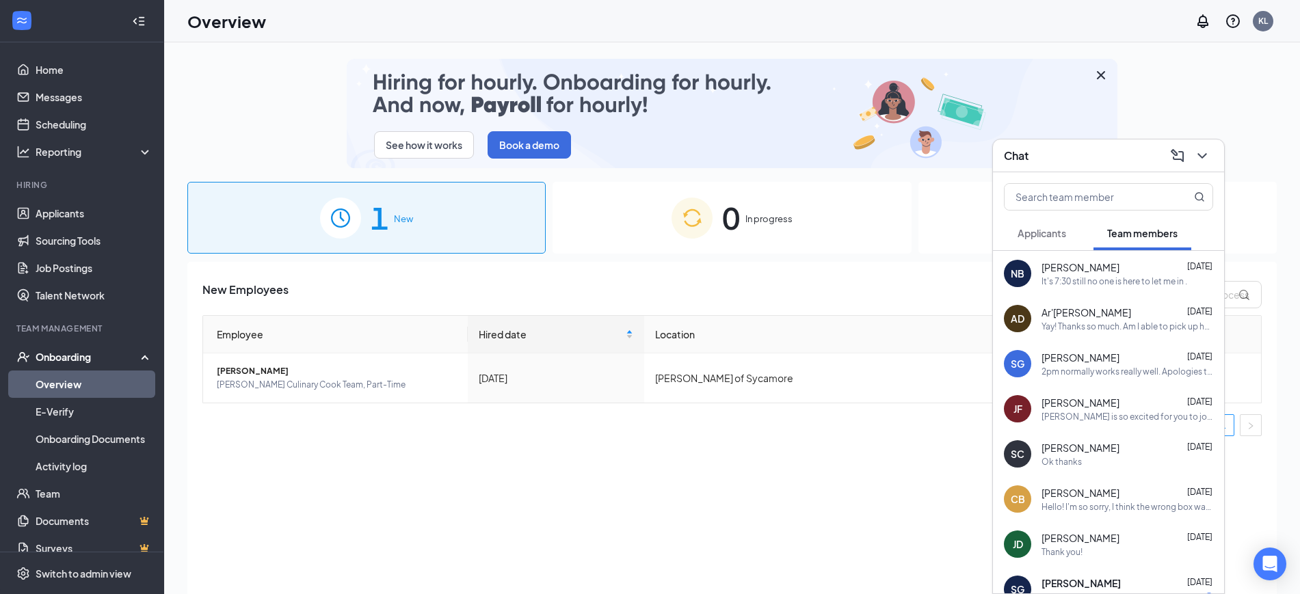
click at [860, 460] on div "New Employees Employee Hired date Location Actions [PERSON_NAME] Culinary Cook …" at bounding box center [732, 445] width 1090 height 367
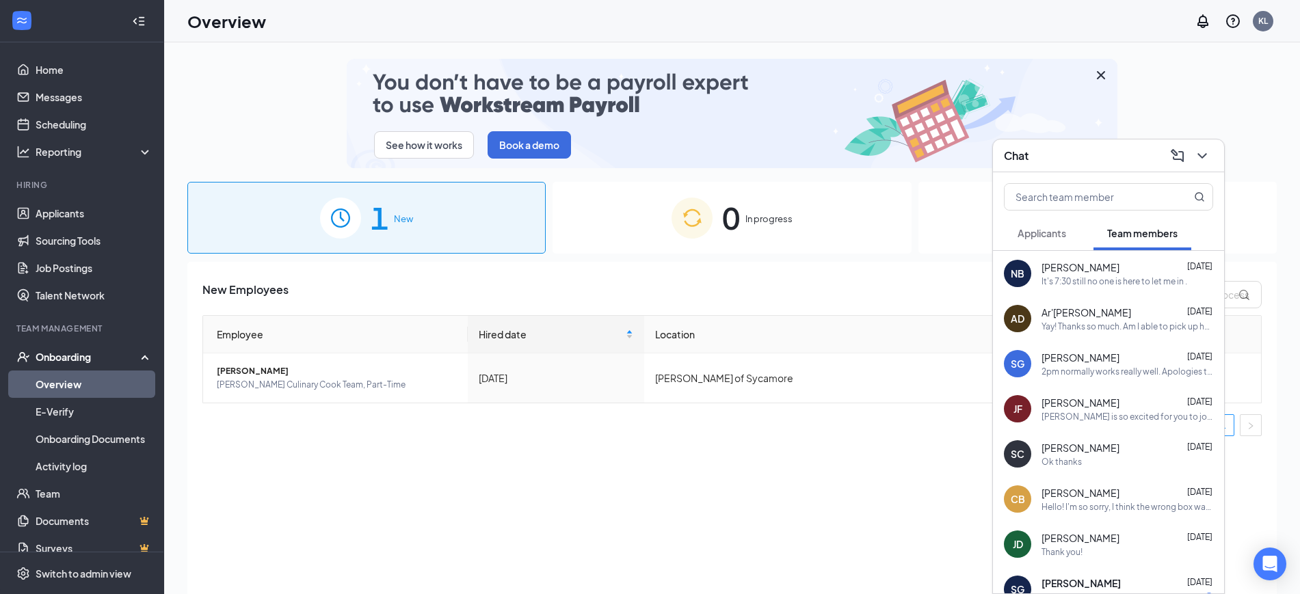
click at [997, 231] on span "Applicants" at bounding box center [1042, 233] width 49 height 12
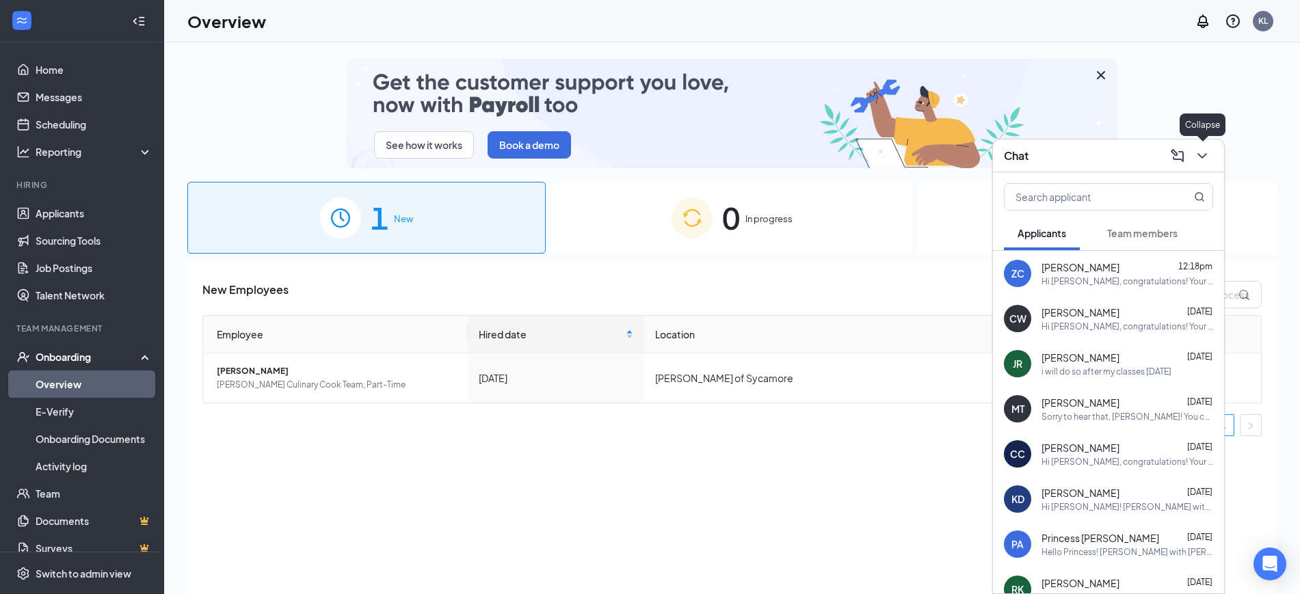
click at [997, 154] on icon "ChevronDown" at bounding box center [1202, 156] width 16 height 16
